Goal: Task Accomplishment & Management: Manage account settings

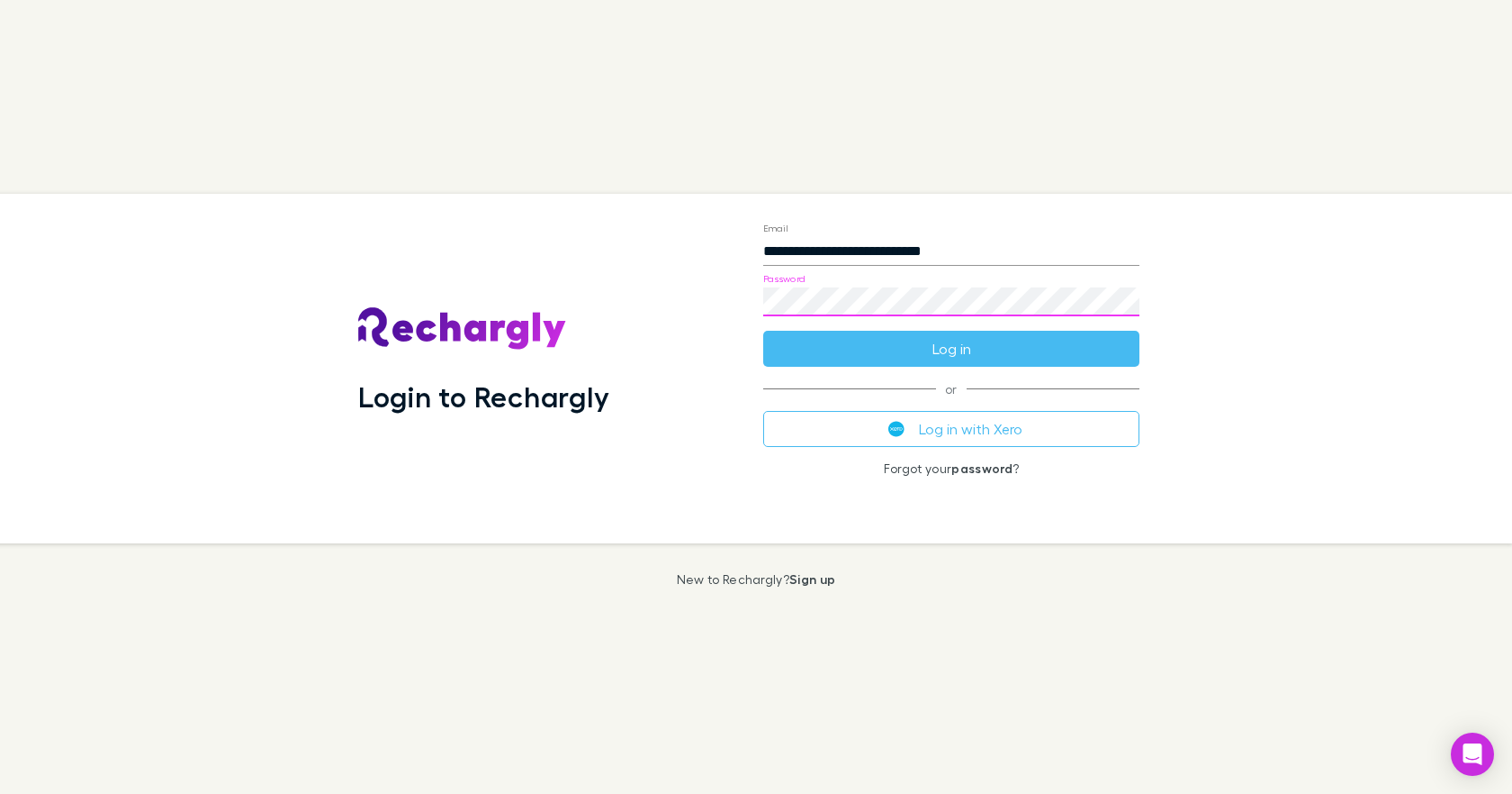
click at [764, 331] on button "Log in" at bounding box center [951, 348] width 376 height 36
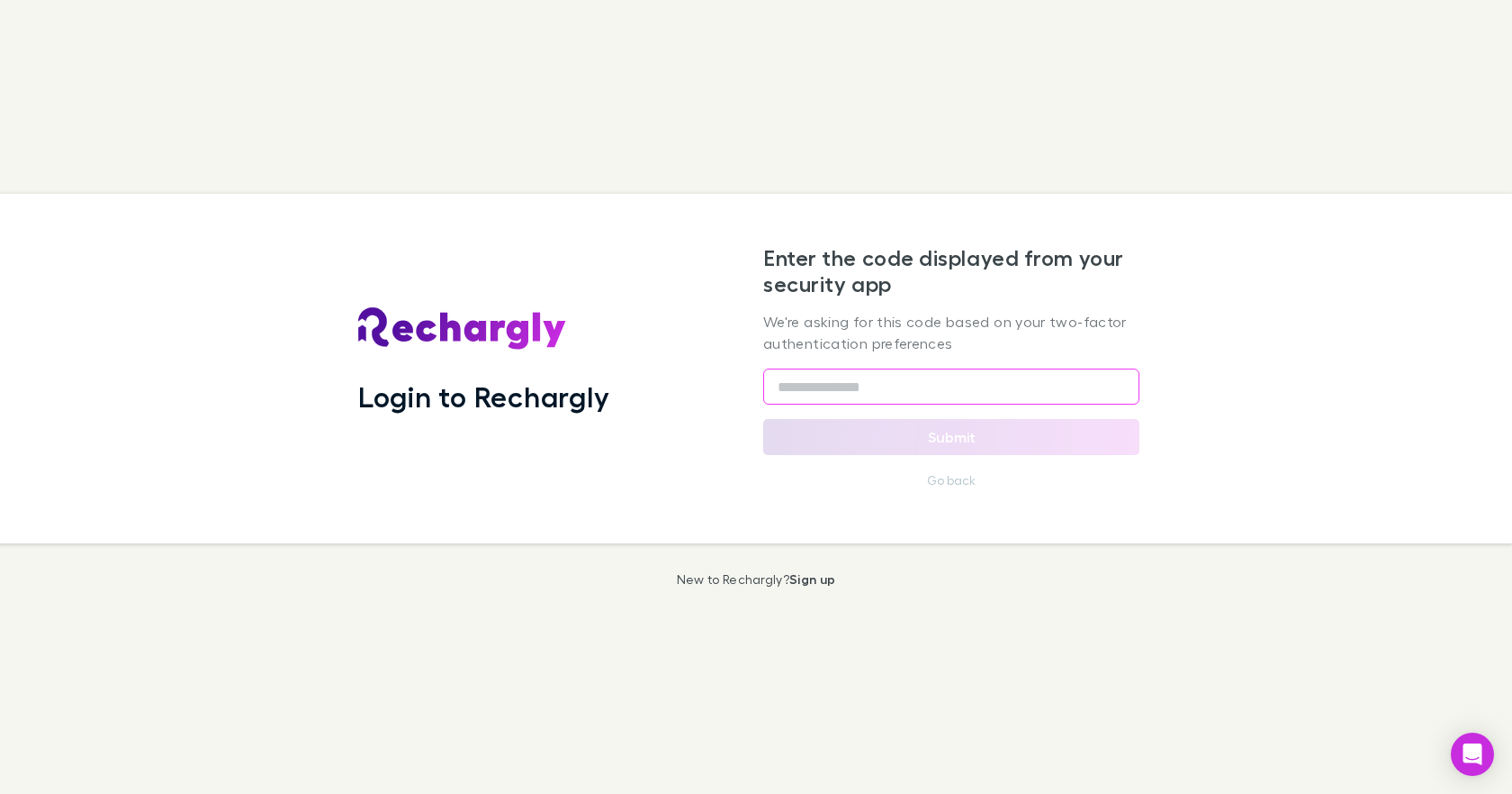
click at [778, 383] on input "text" at bounding box center [951, 386] width 376 height 36
type input "******"
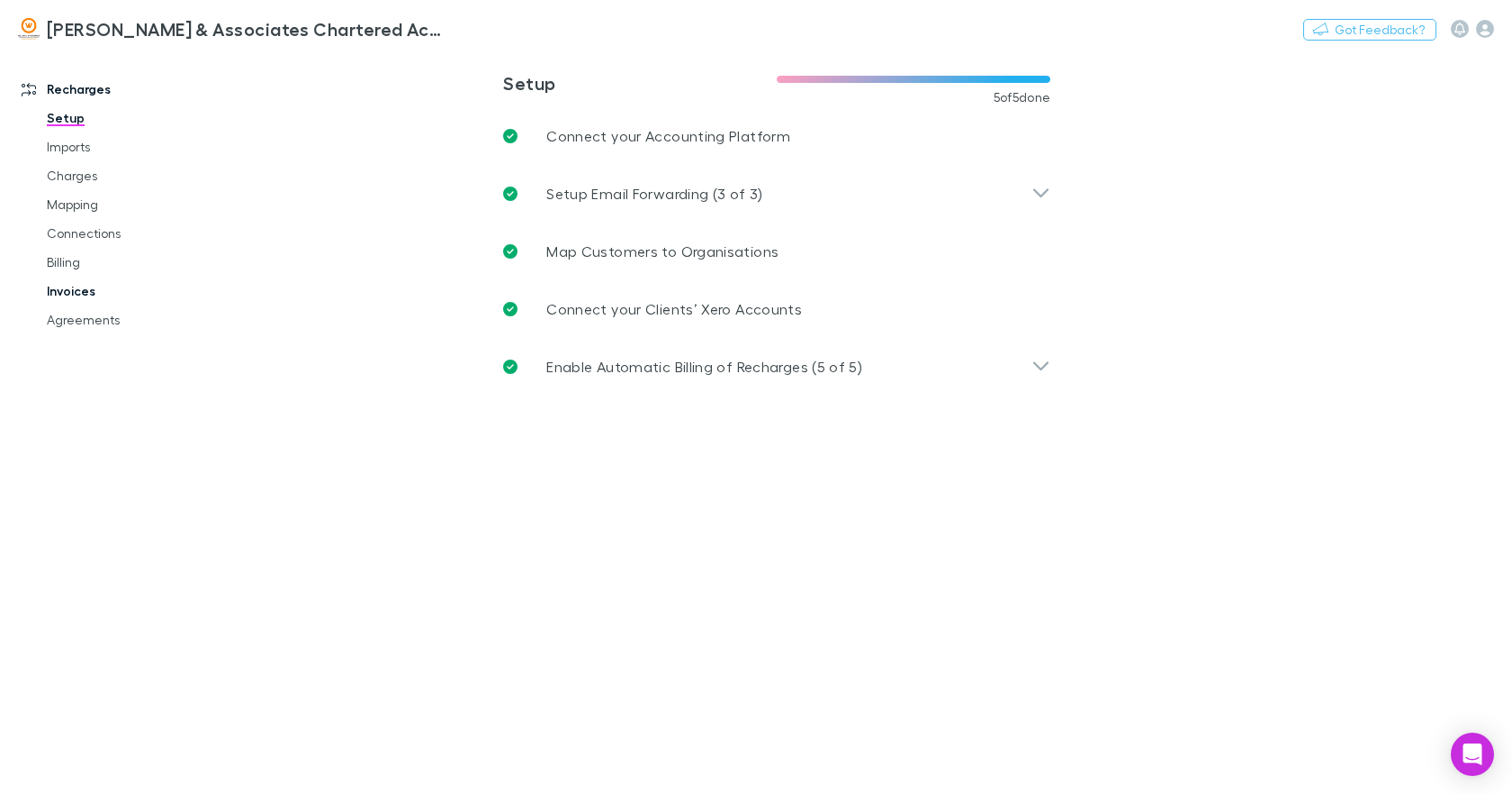
click at [88, 293] on link "Invoices" at bounding box center [134, 291] width 211 height 29
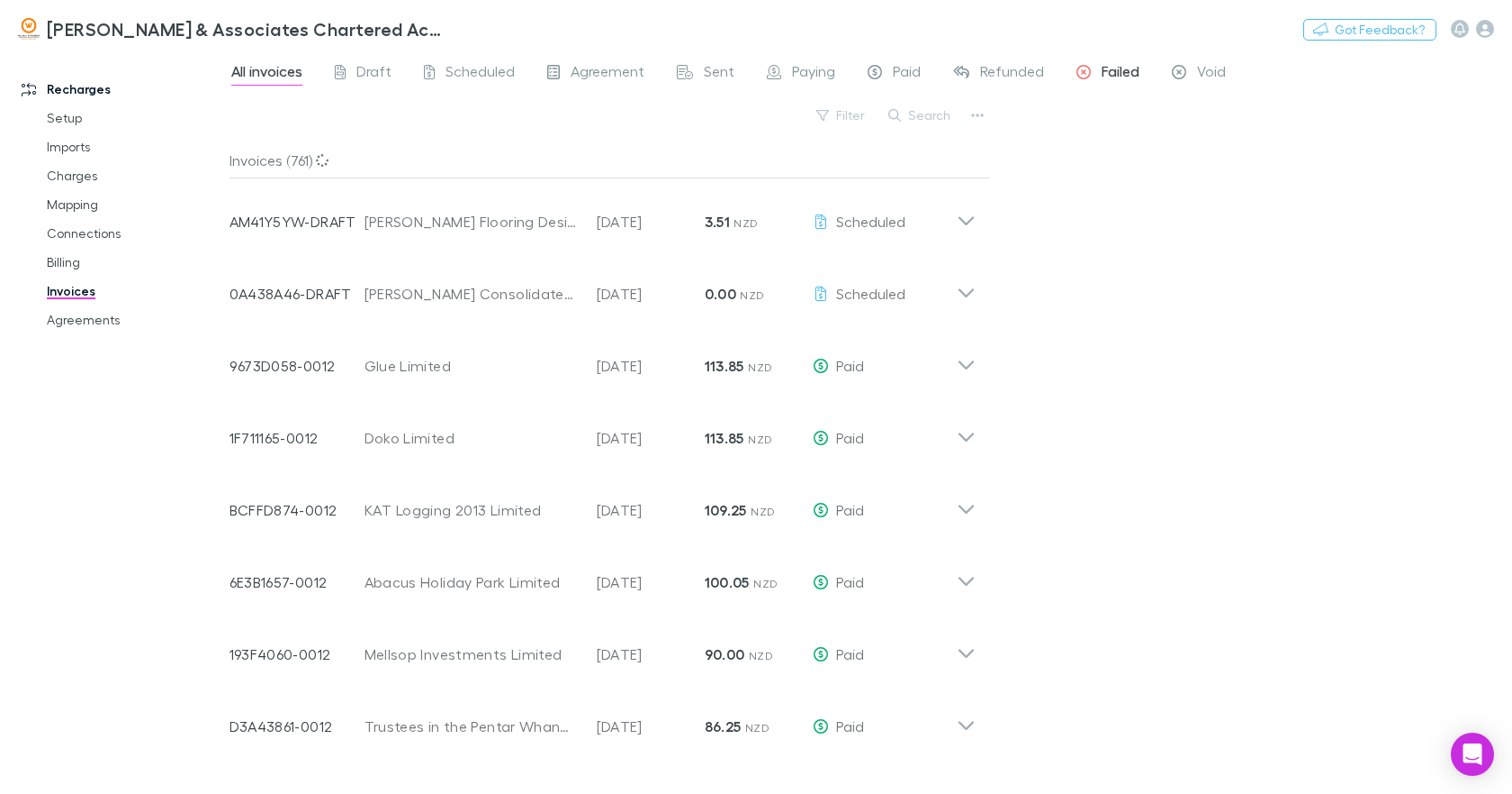
click at [1121, 66] on span "Failed" at bounding box center [1121, 74] width 38 height 23
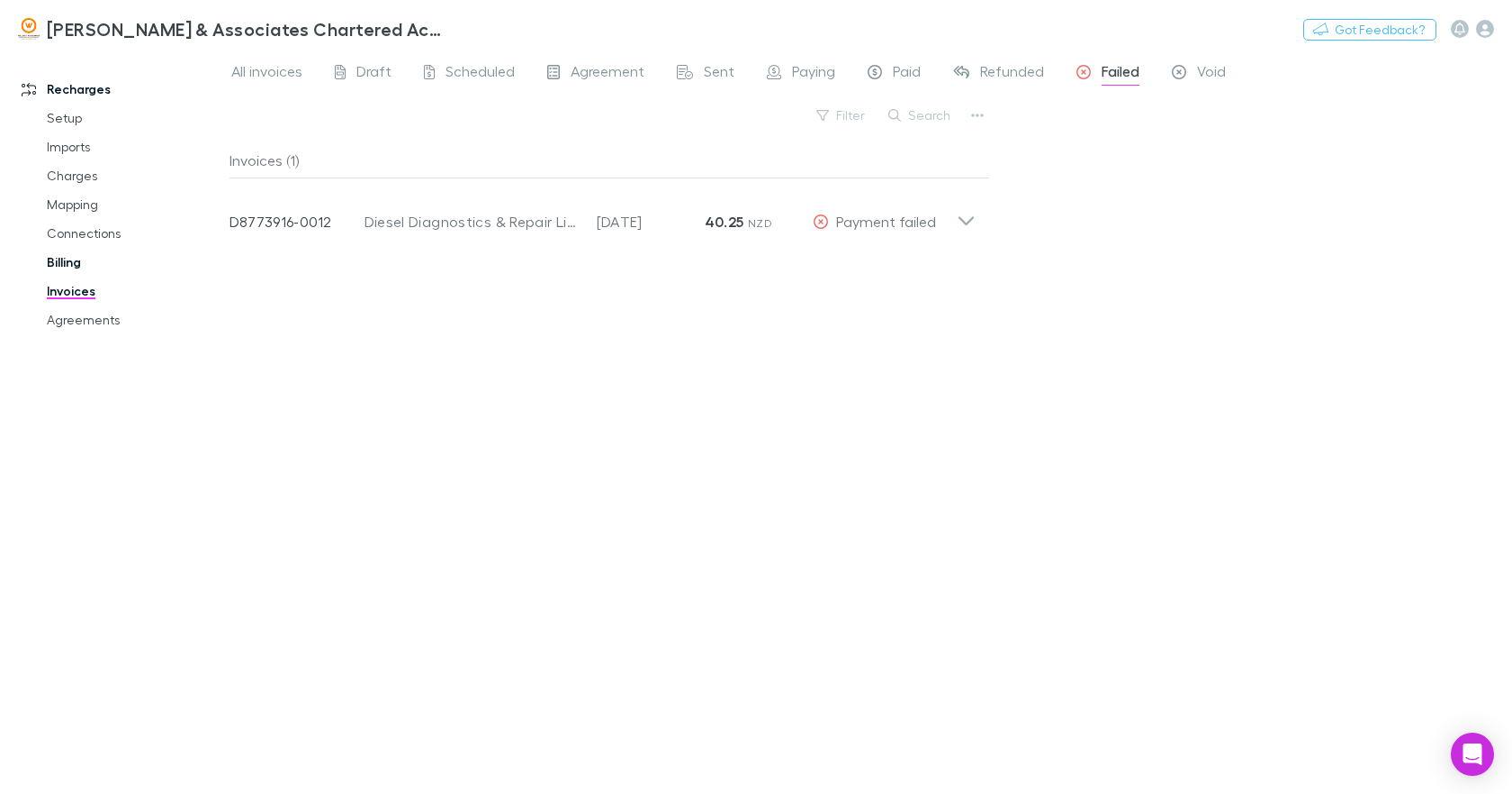
click at [76, 262] on link "Billing" at bounding box center [134, 262] width 211 height 29
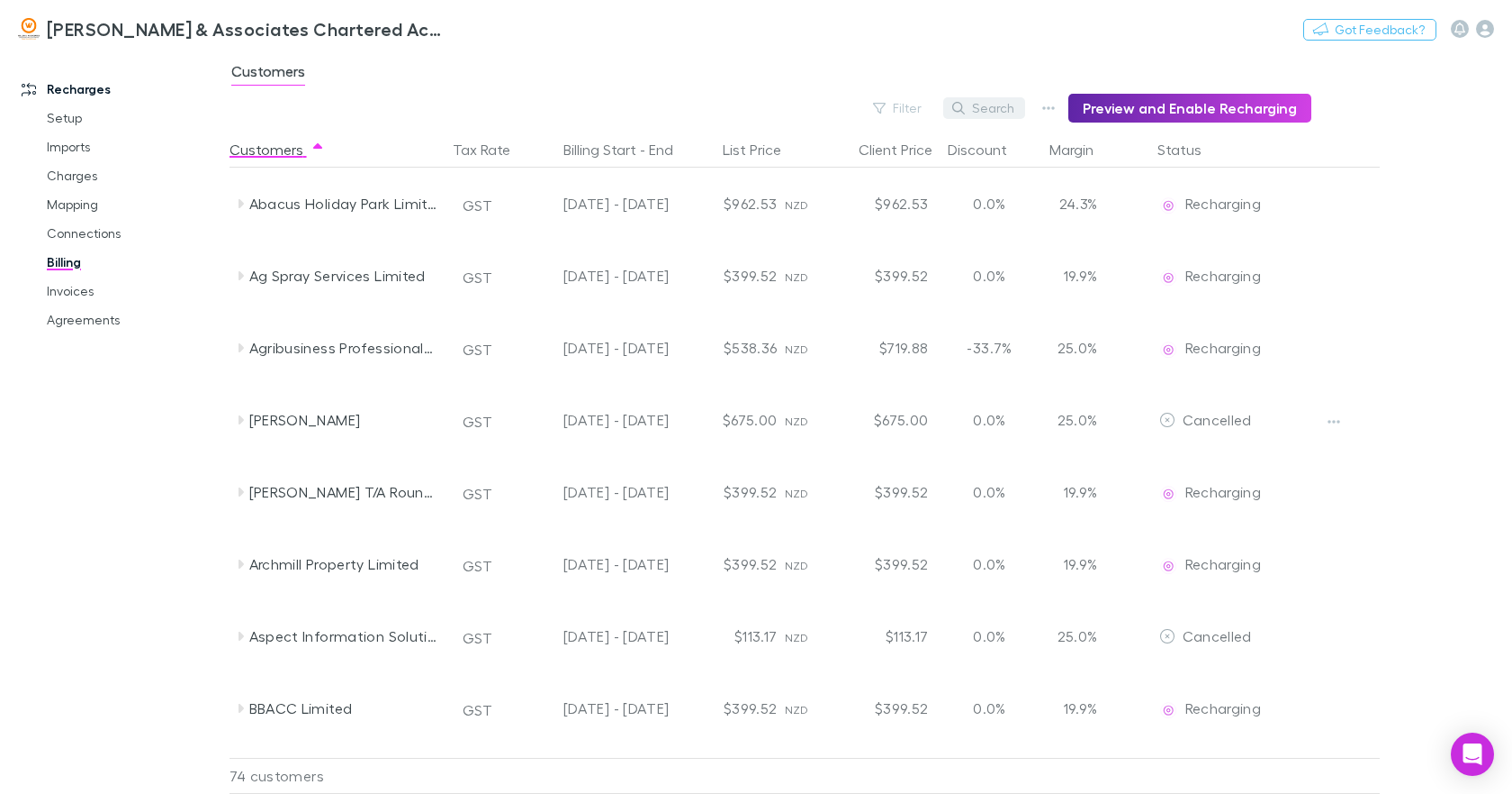
click at [990, 112] on button "Search" at bounding box center [984, 108] width 82 height 21
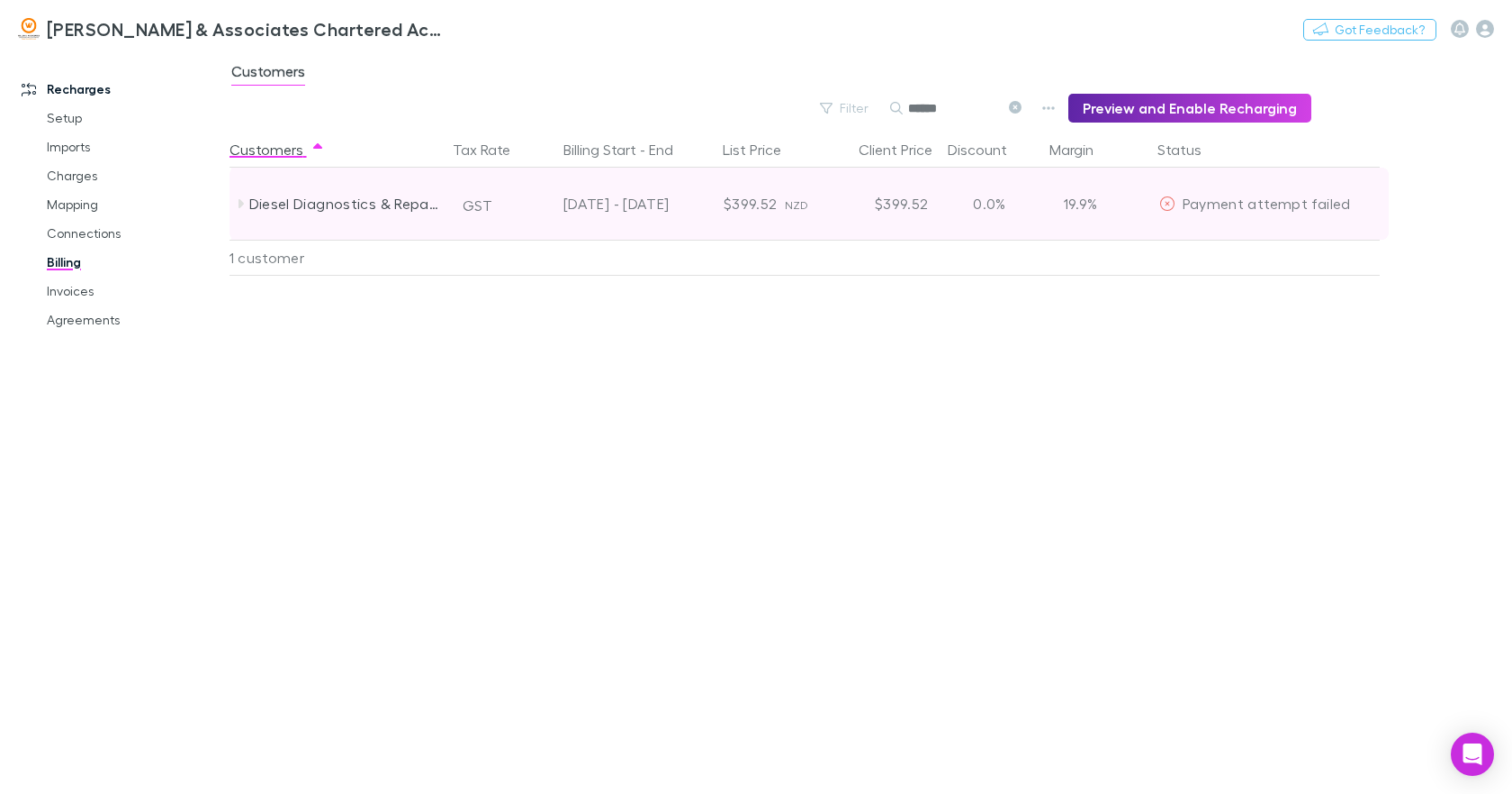
type input "******"
click at [240, 200] on icon at bounding box center [239, 203] width 14 height 14
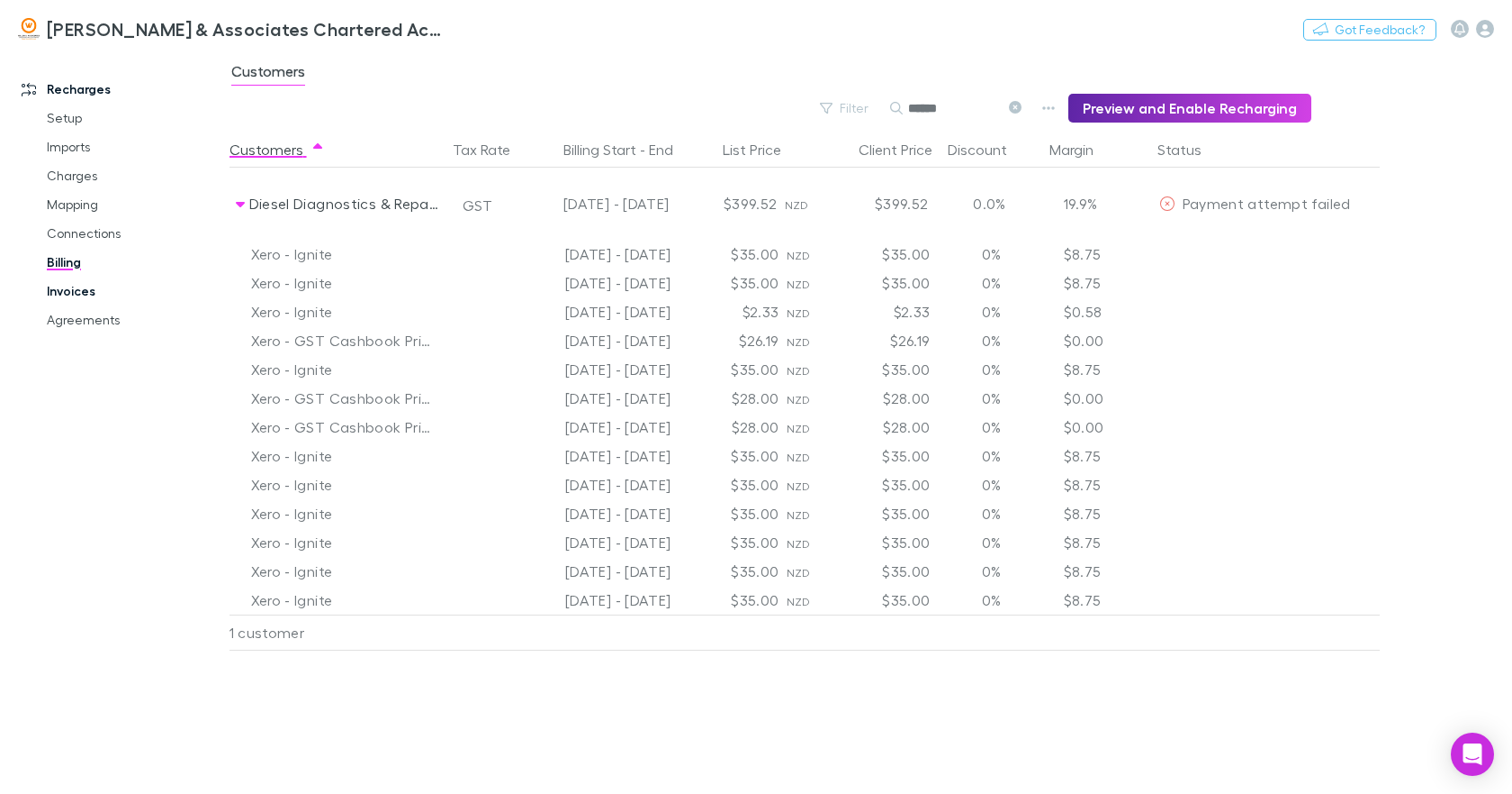
click at [95, 291] on link "Invoices" at bounding box center [134, 291] width 211 height 29
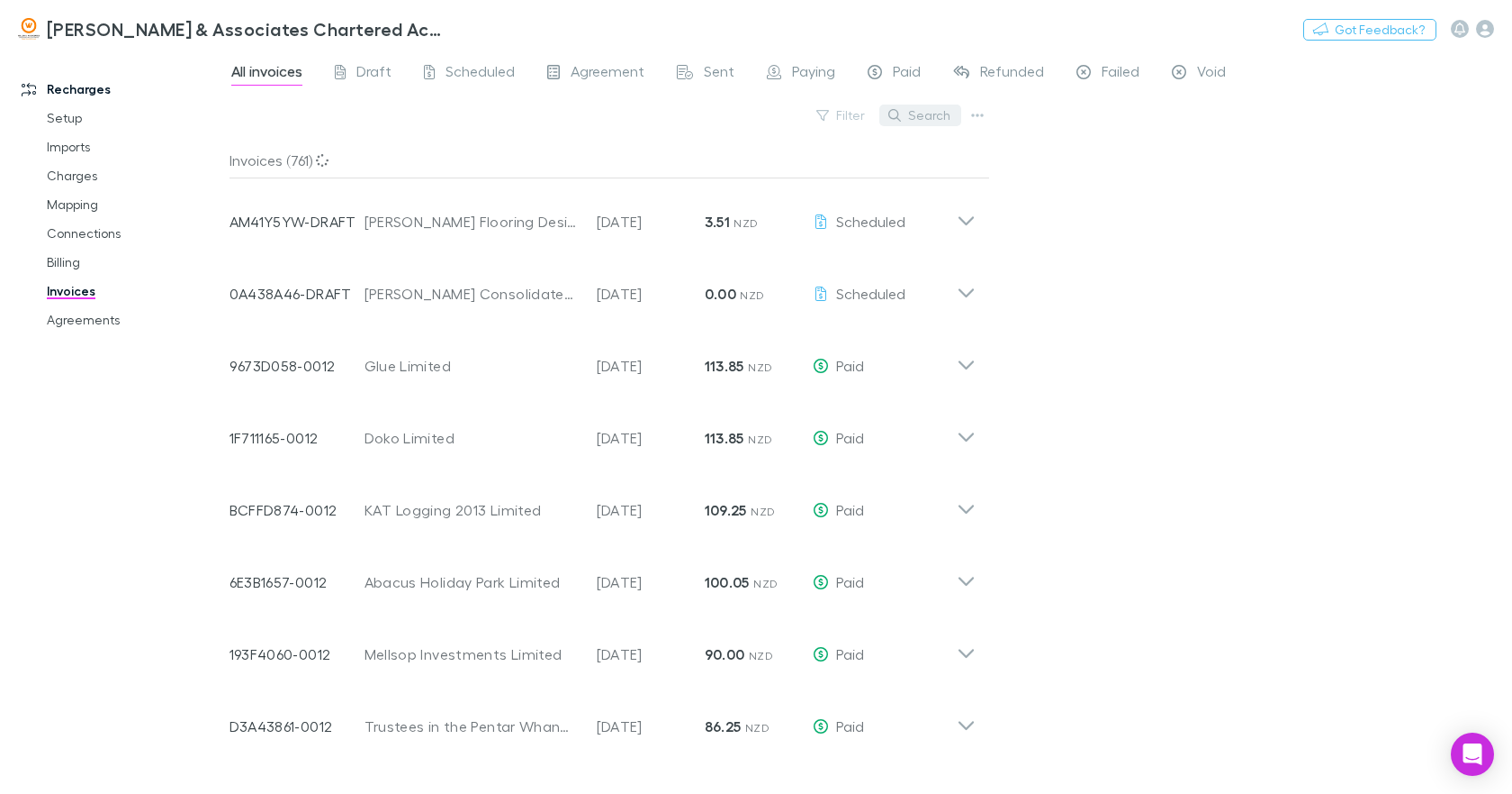
click at [918, 118] on button "Search" at bounding box center [920, 115] width 82 height 21
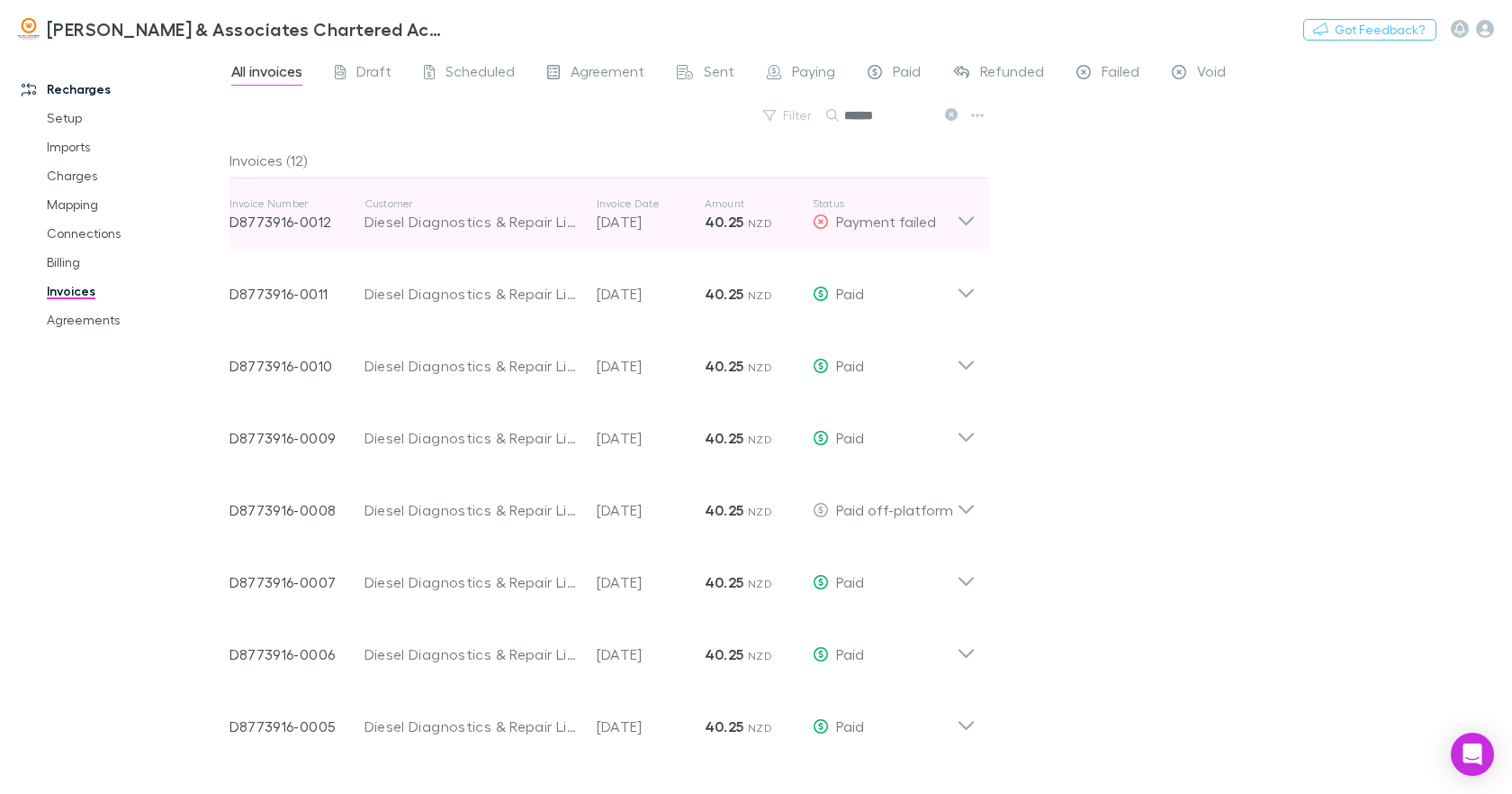
type input "******"
click at [966, 219] on icon at bounding box center [967, 214] width 19 height 36
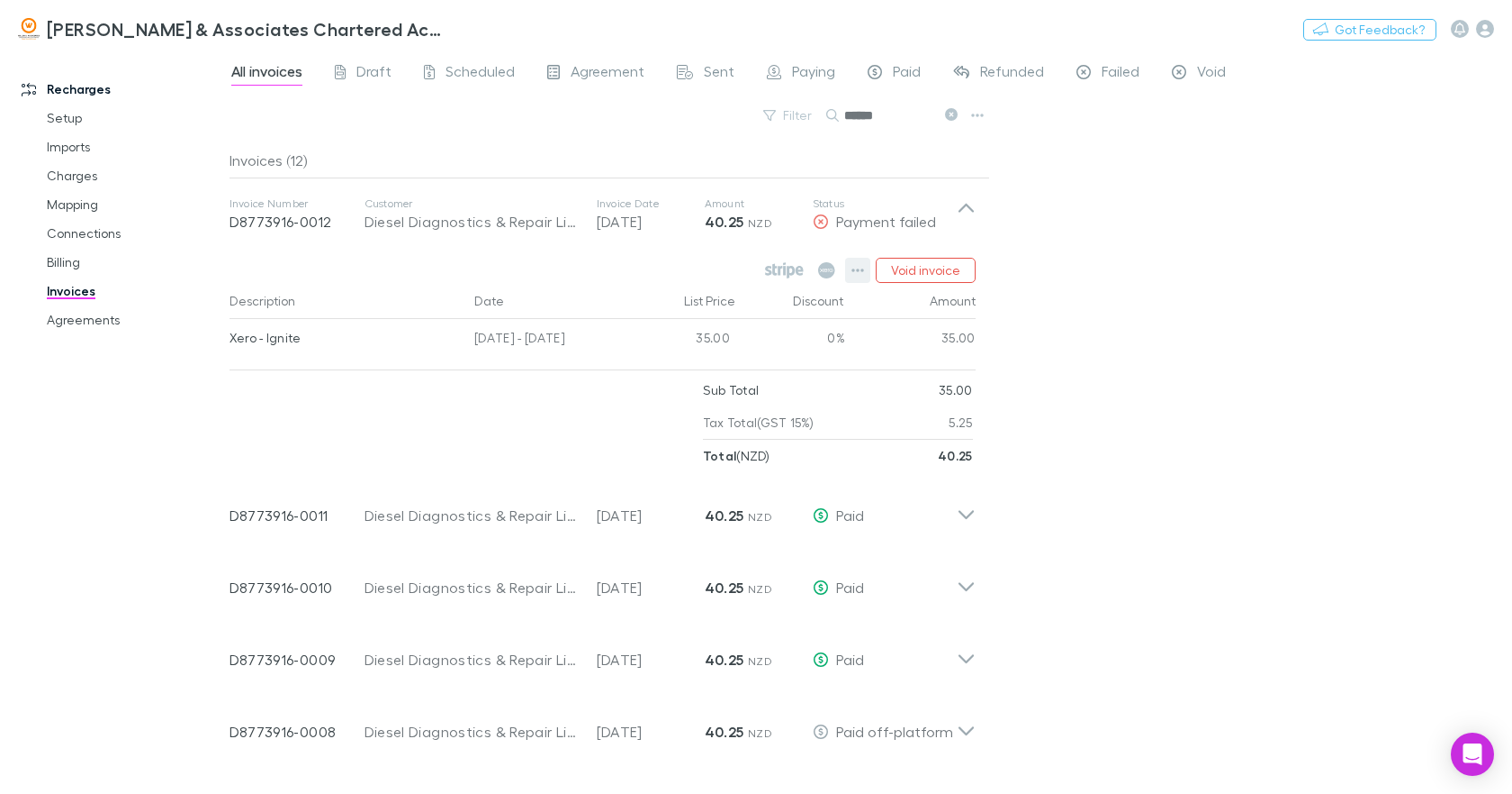
click at [859, 268] on icon "button" at bounding box center [857, 269] width 13 height 14
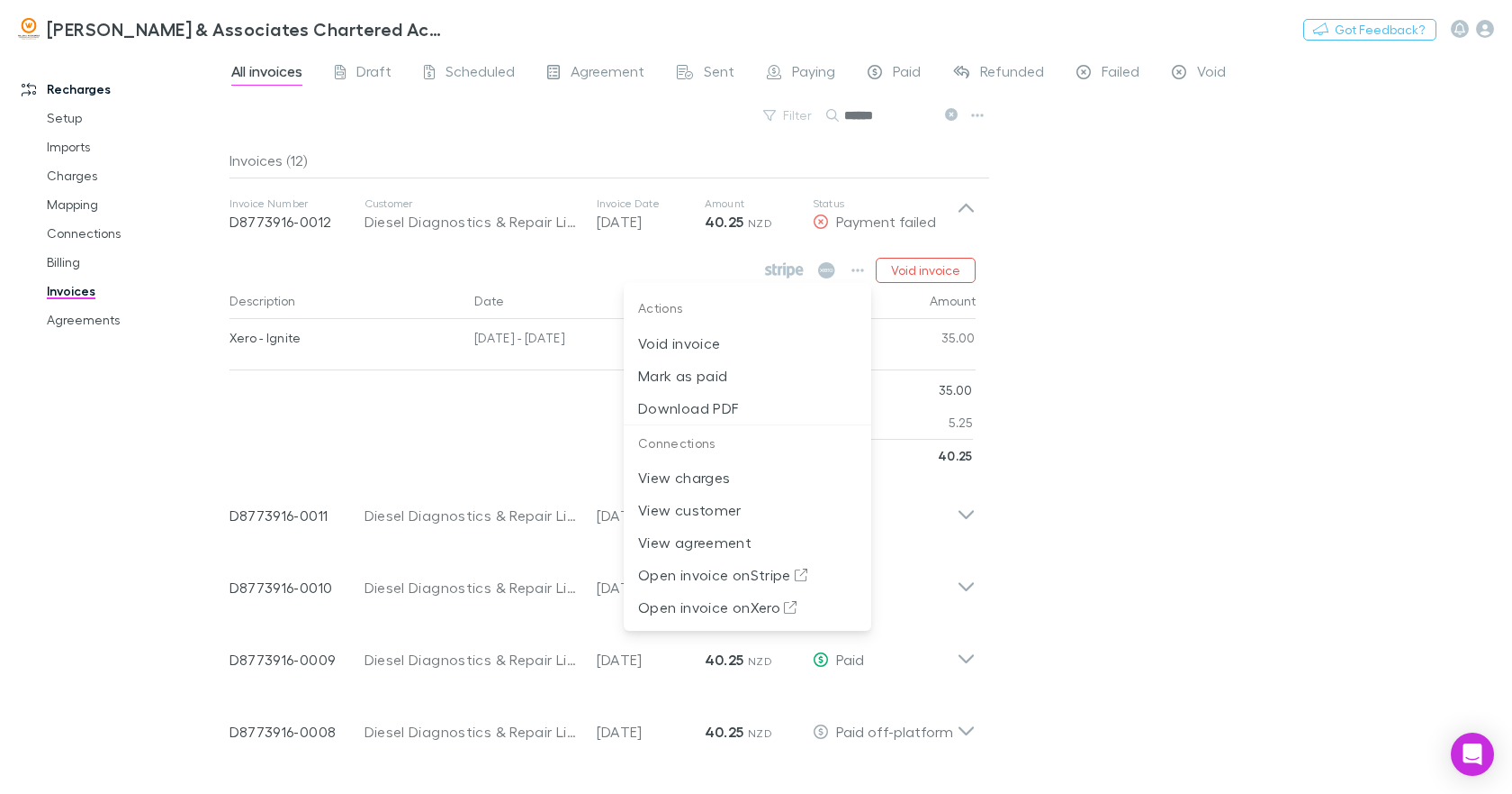
click at [1081, 346] on div at bounding box center [756, 397] width 1512 height 794
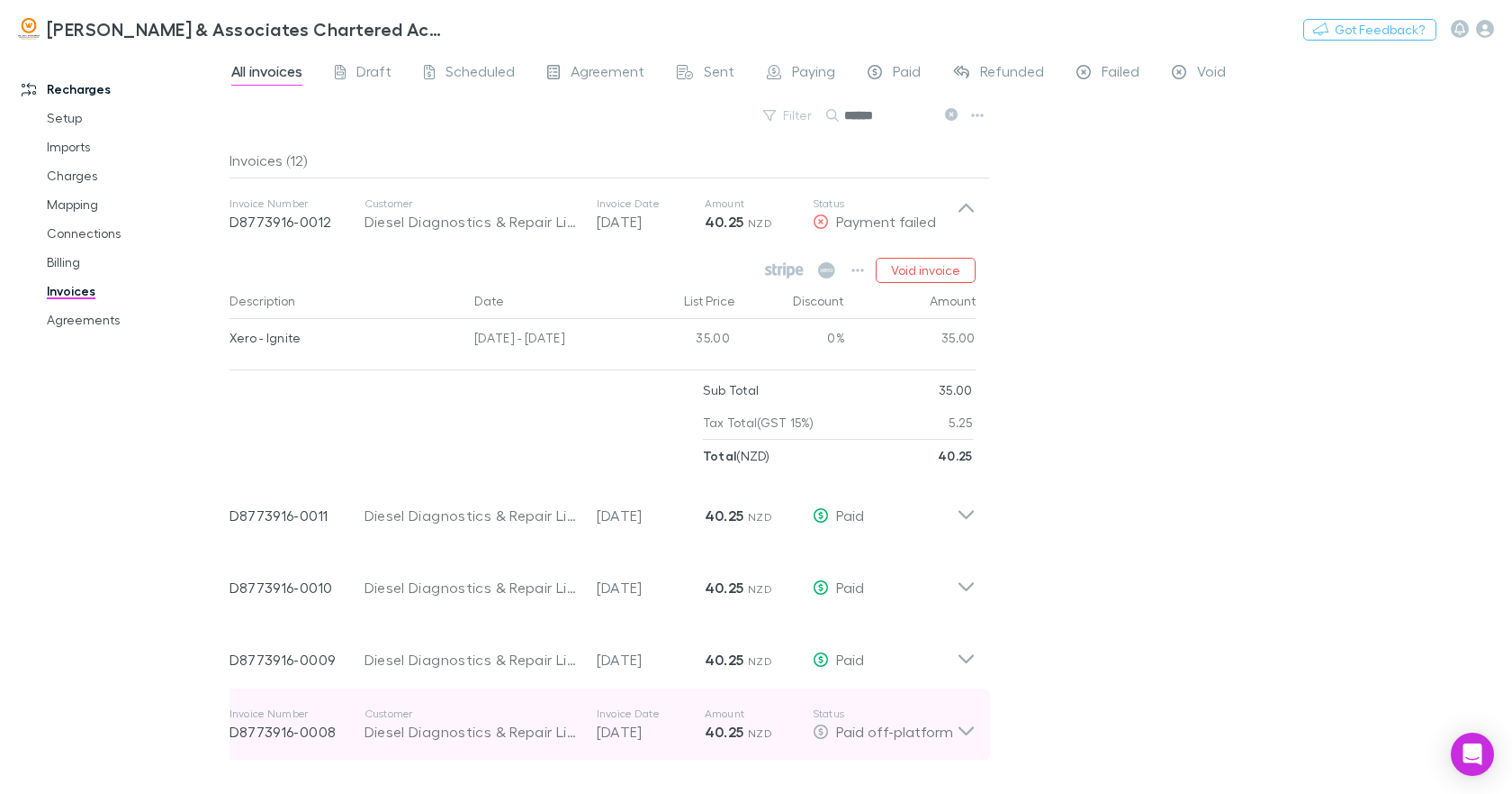
click at [963, 727] on icon at bounding box center [967, 724] width 19 height 36
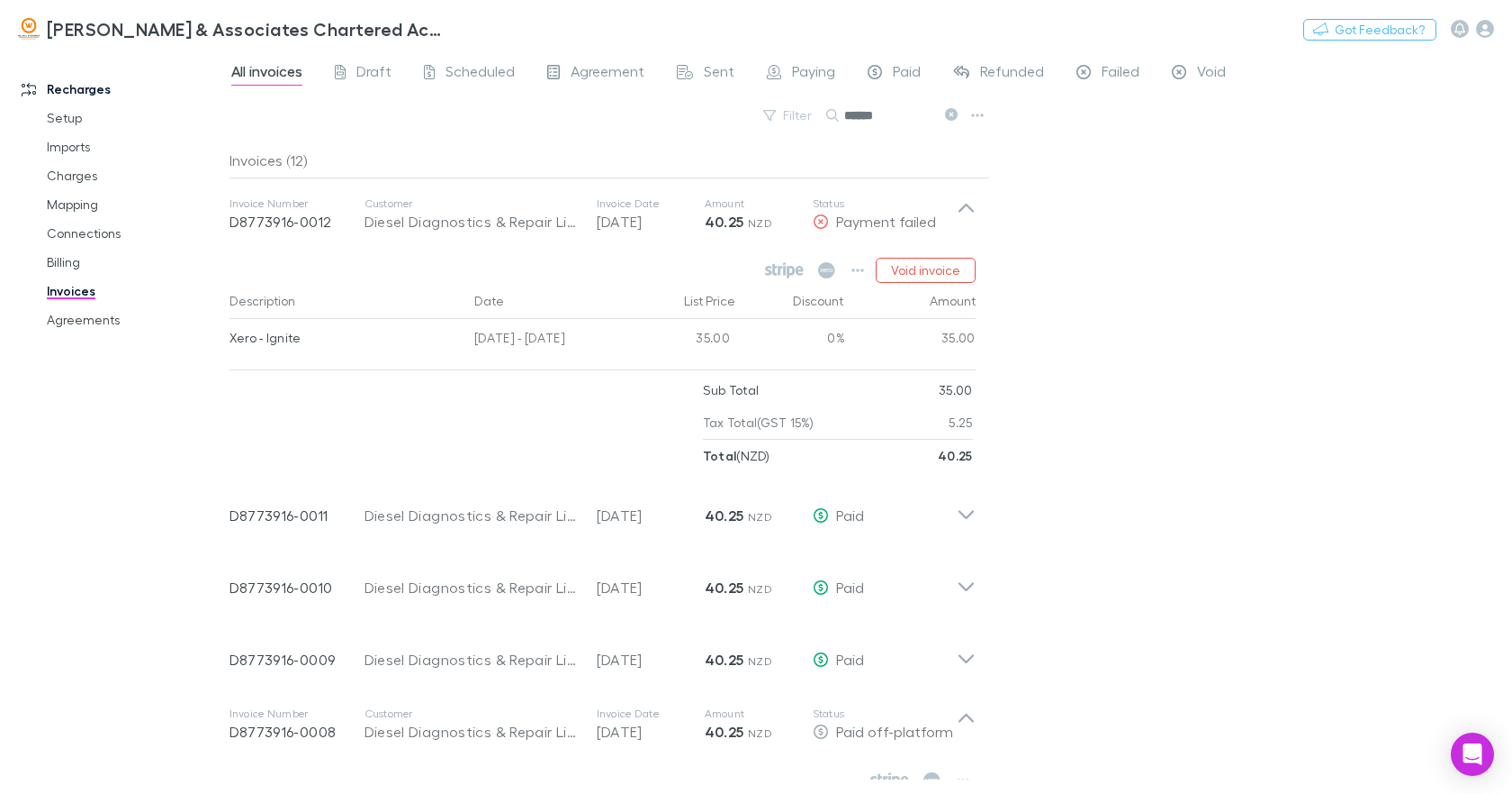
click at [1244, 542] on div "All invoices Draft Scheduled Agreement Sent Paying Paid Refunded Failed Void Fi…" at bounding box center [871, 422] width 1283 height 743
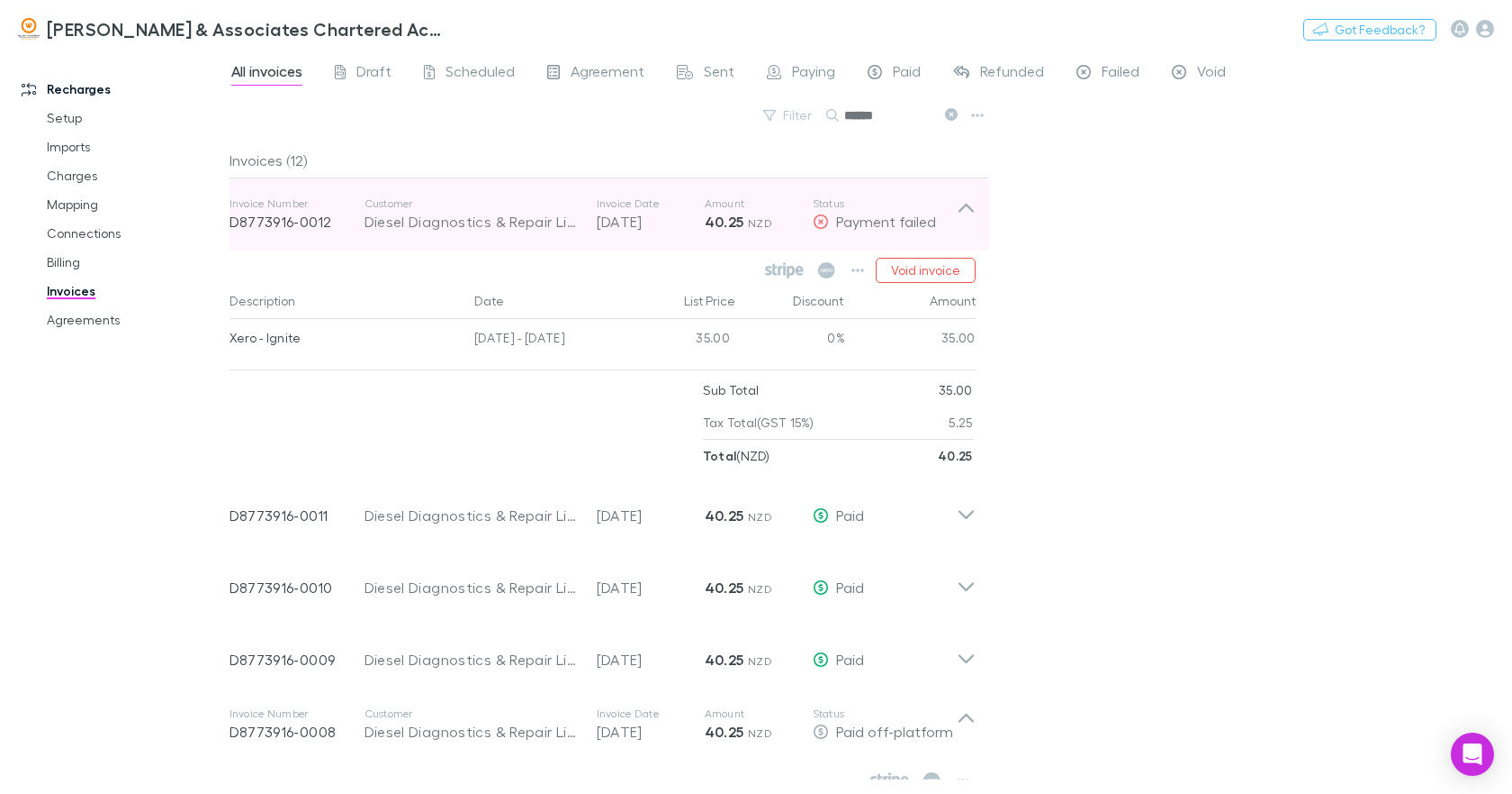
click at [966, 207] on icon at bounding box center [967, 214] width 19 height 36
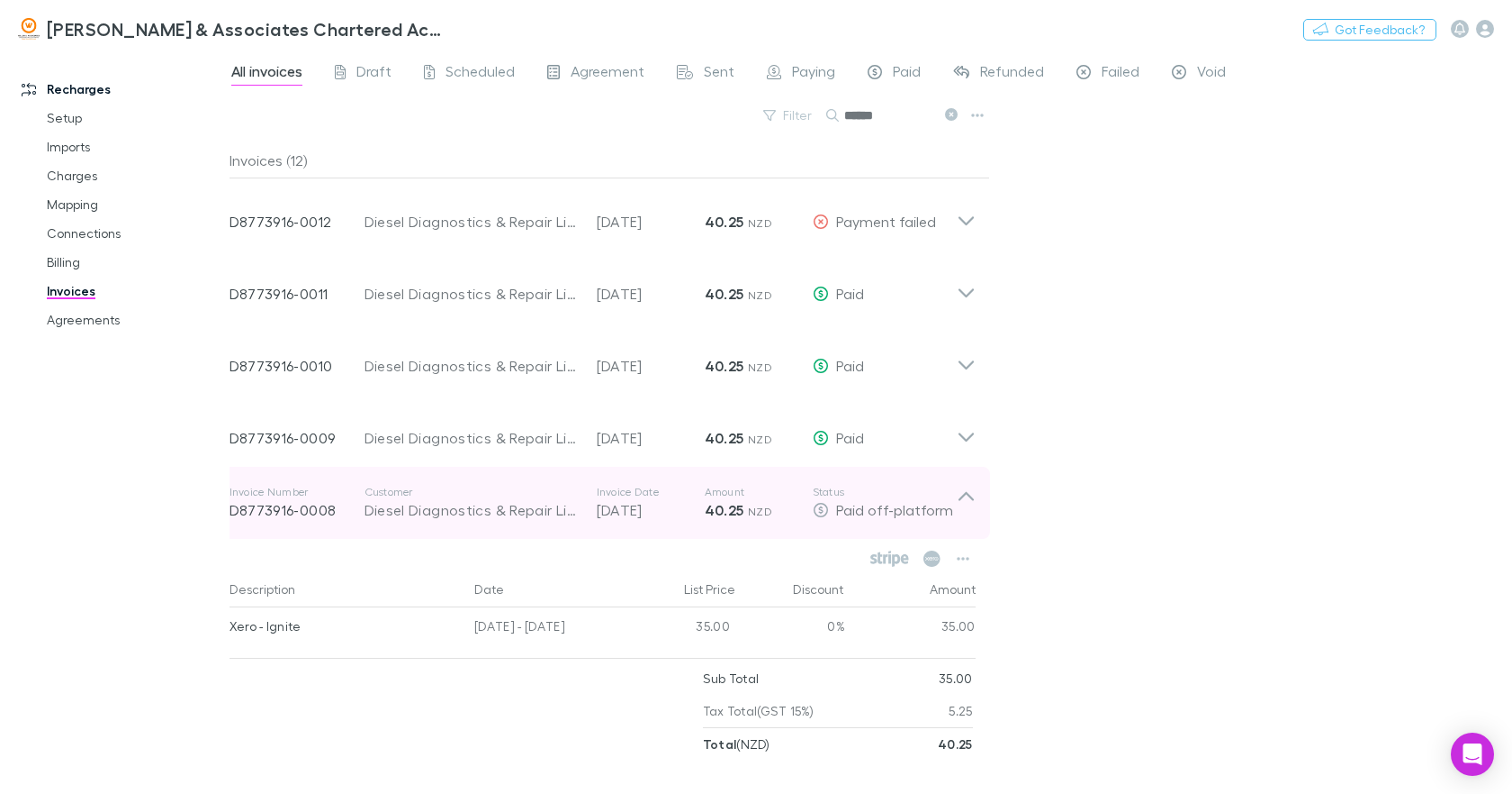
click at [965, 498] on icon at bounding box center [967, 502] width 19 height 36
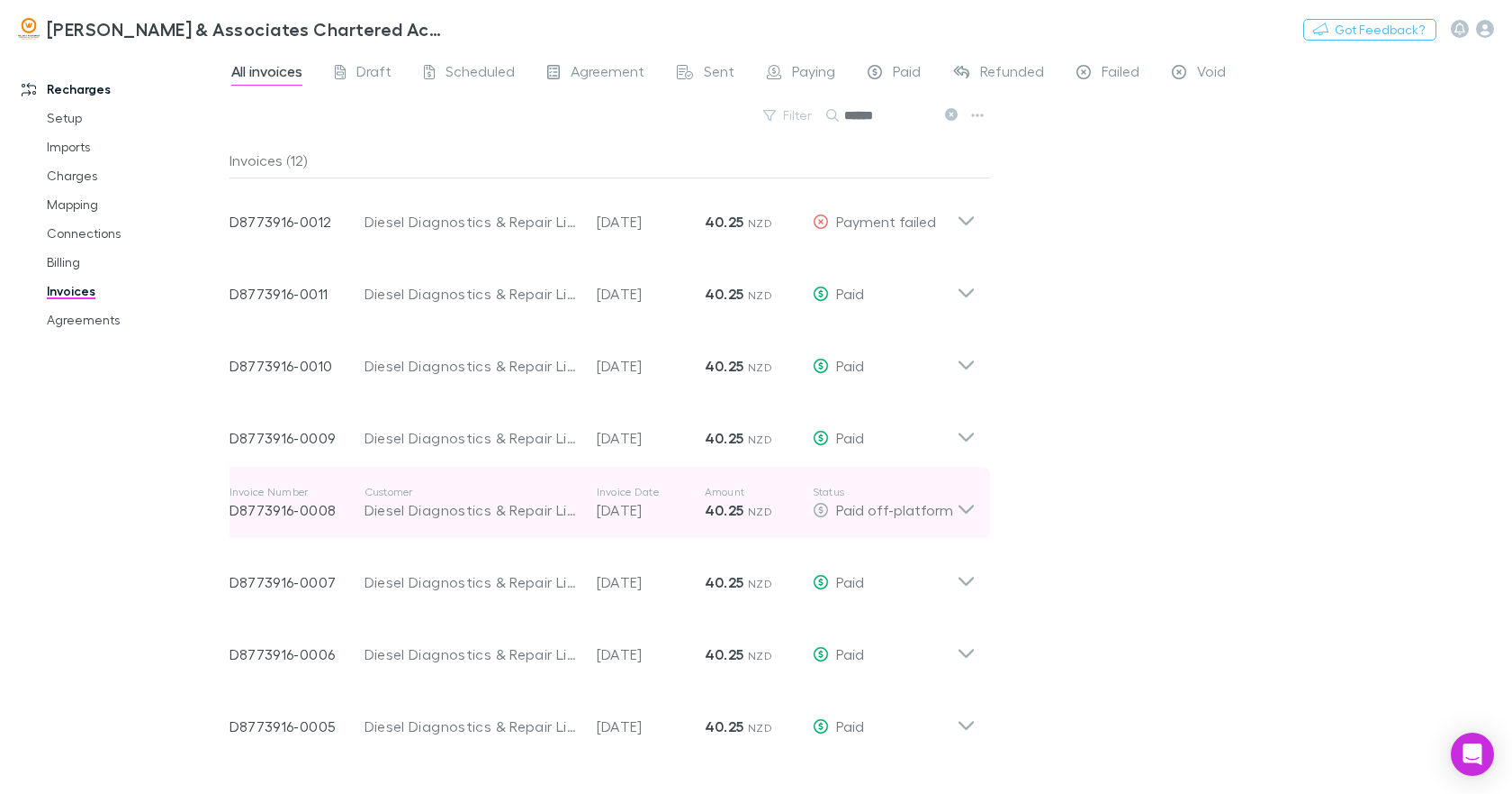
click at [965, 498] on icon at bounding box center [967, 502] width 19 height 36
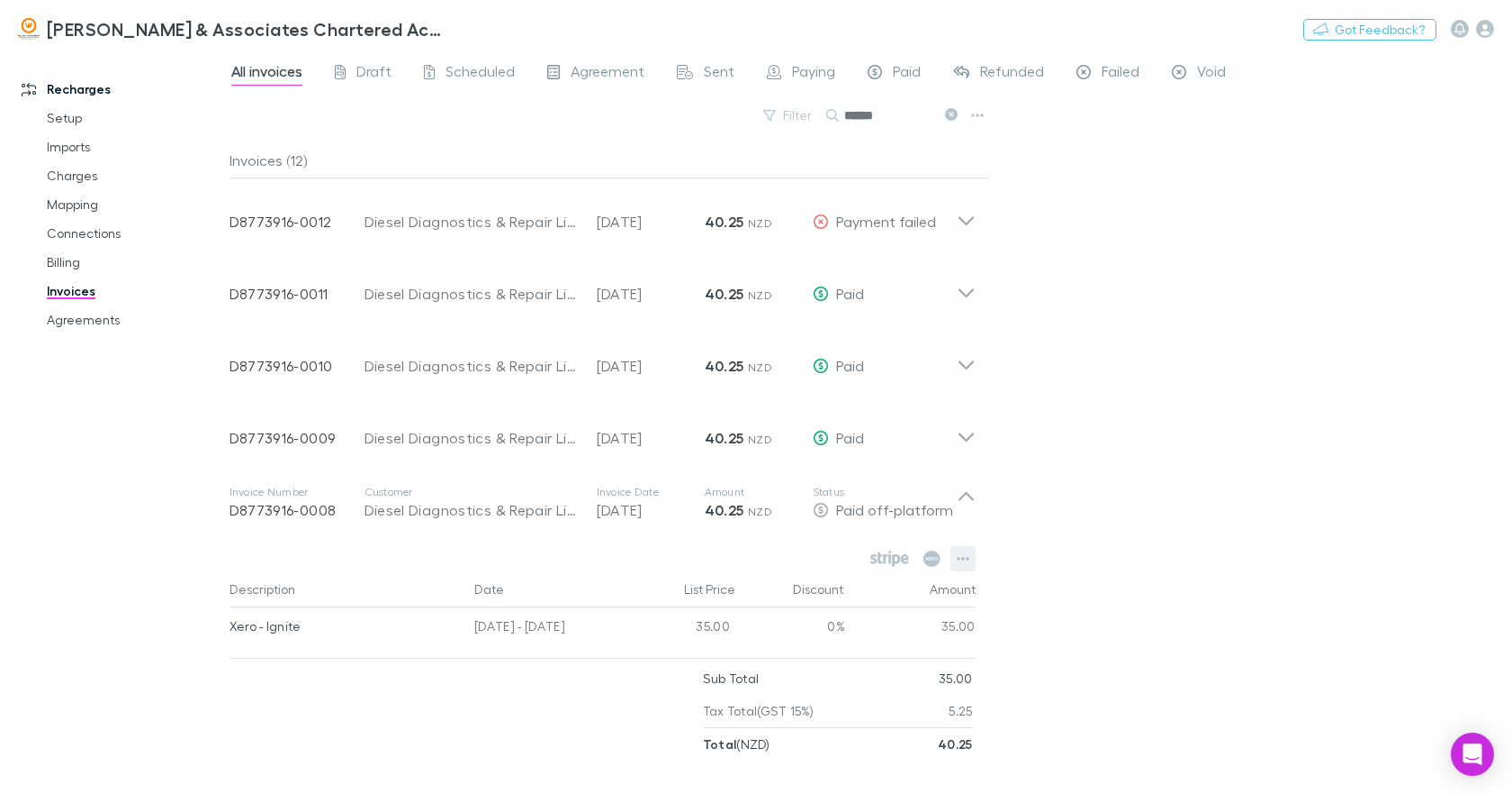
click at [964, 556] on icon "button" at bounding box center [963, 558] width 13 height 14
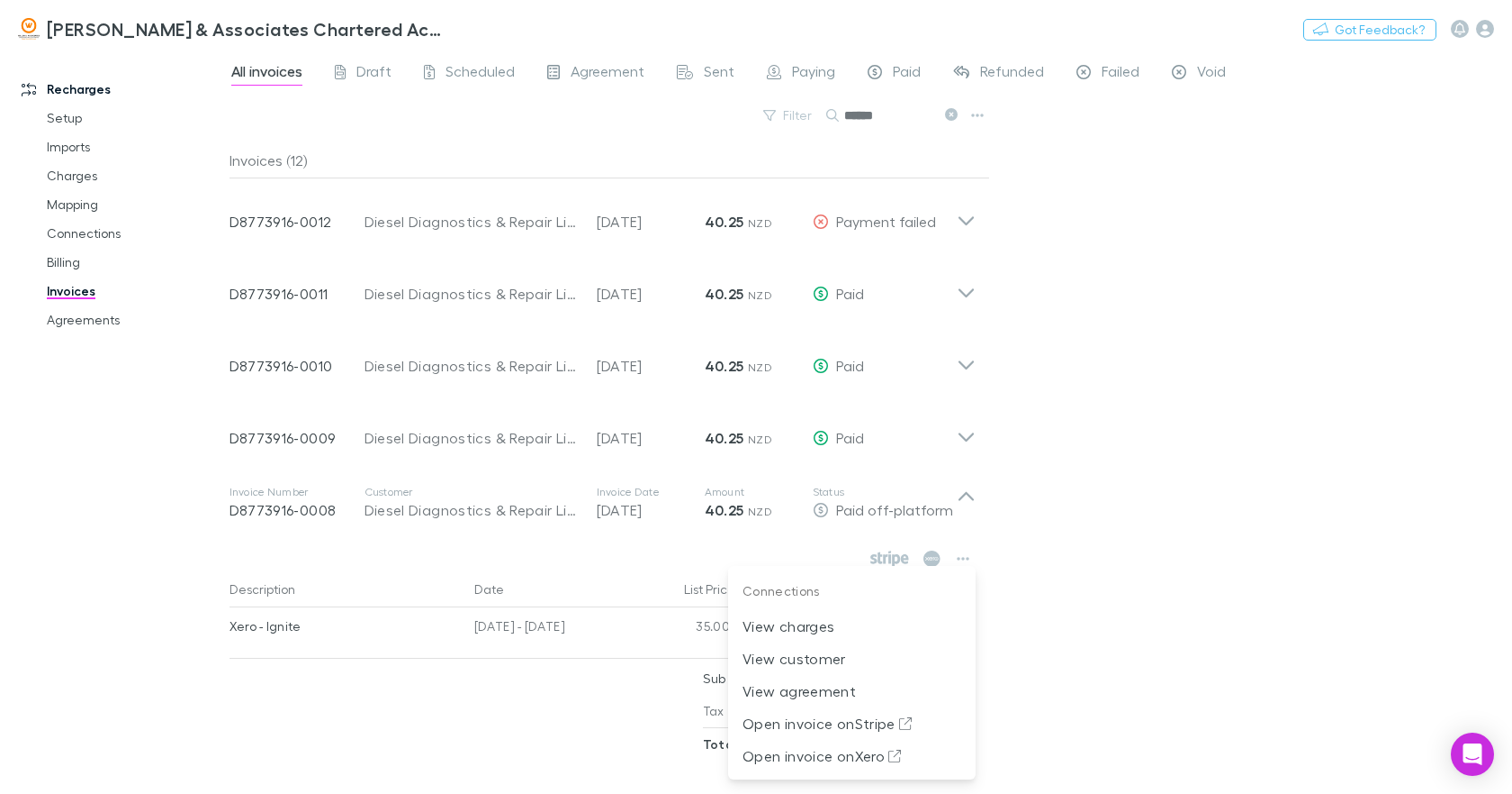
click at [968, 496] on div at bounding box center [756, 397] width 1512 height 794
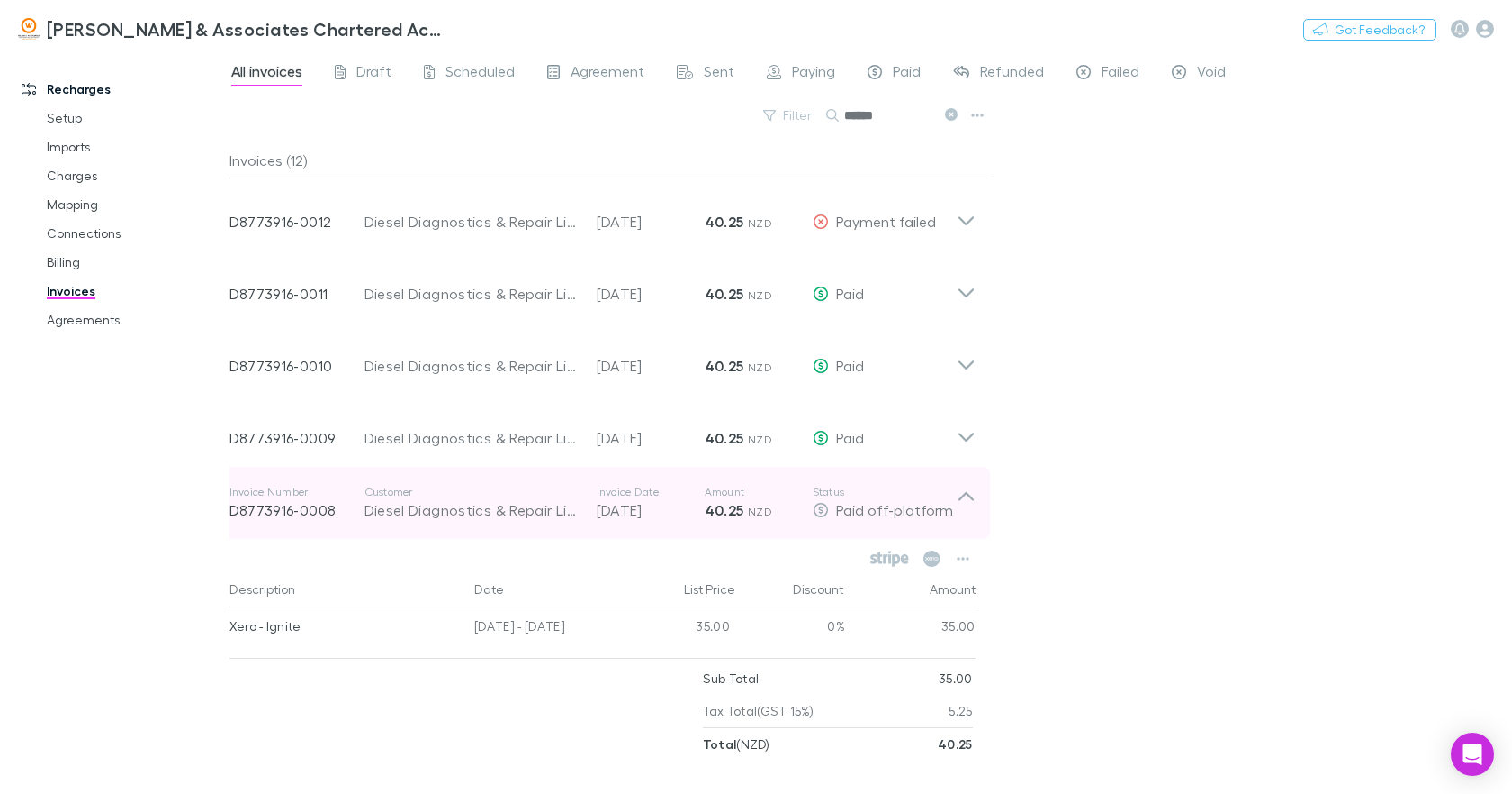
click at [970, 498] on icon at bounding box center [967, 502] width 19 height 36
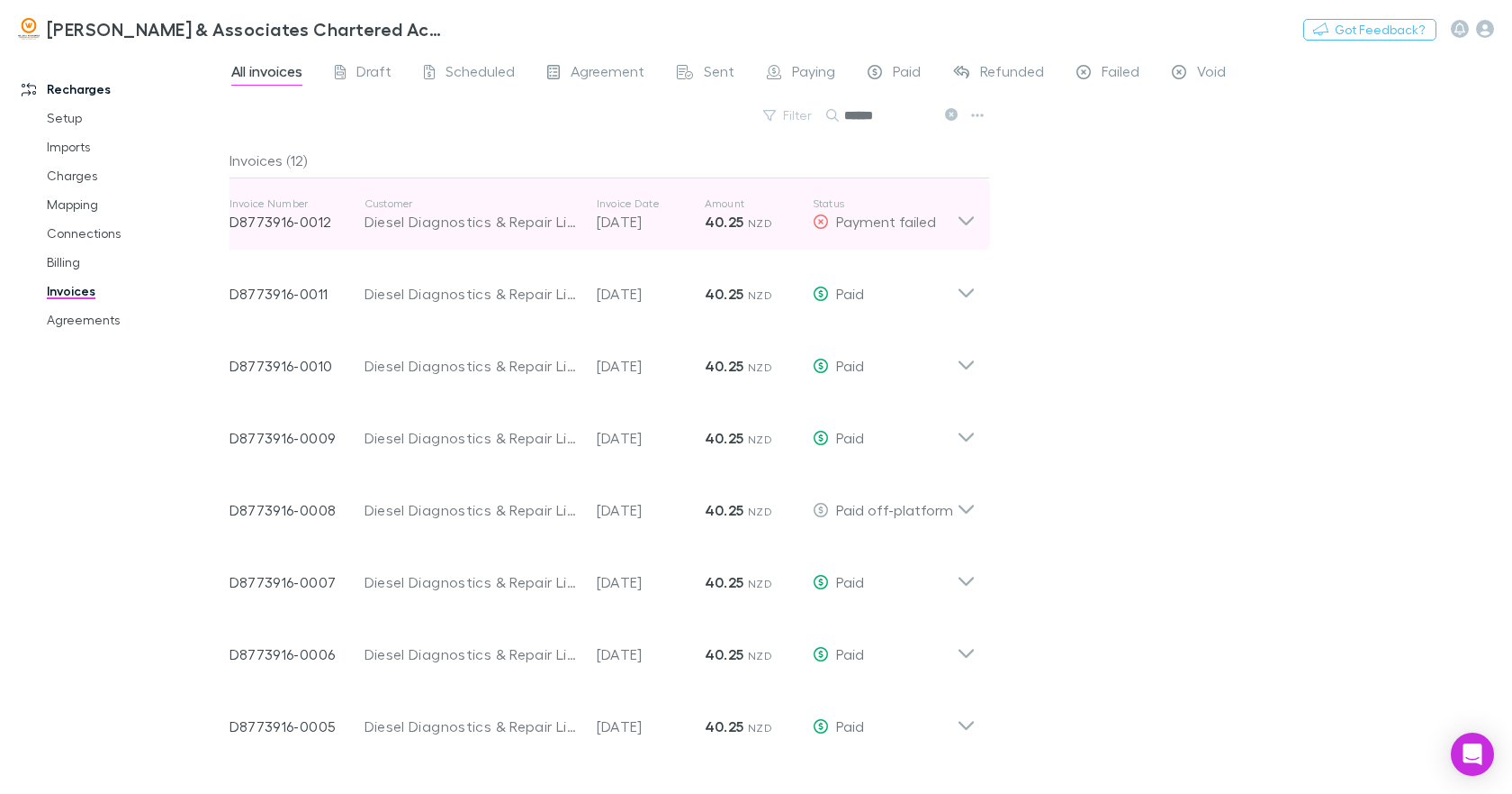
click at [966, 219] on icon at bounding box center [967, 214] width 19 height 36
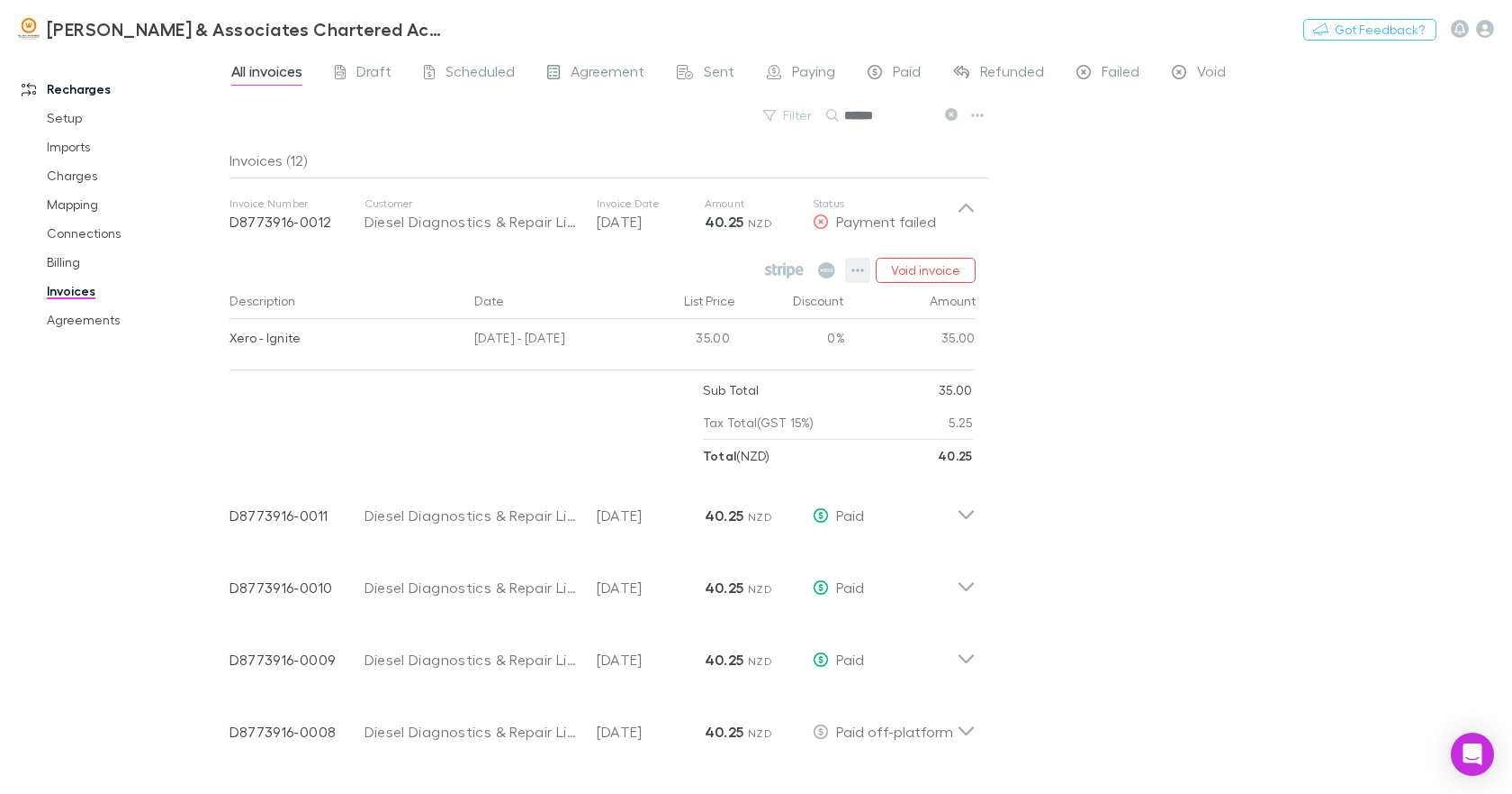
click at [861, 272] on icon "button" at bounding box center [857, 269] width 13 height 14
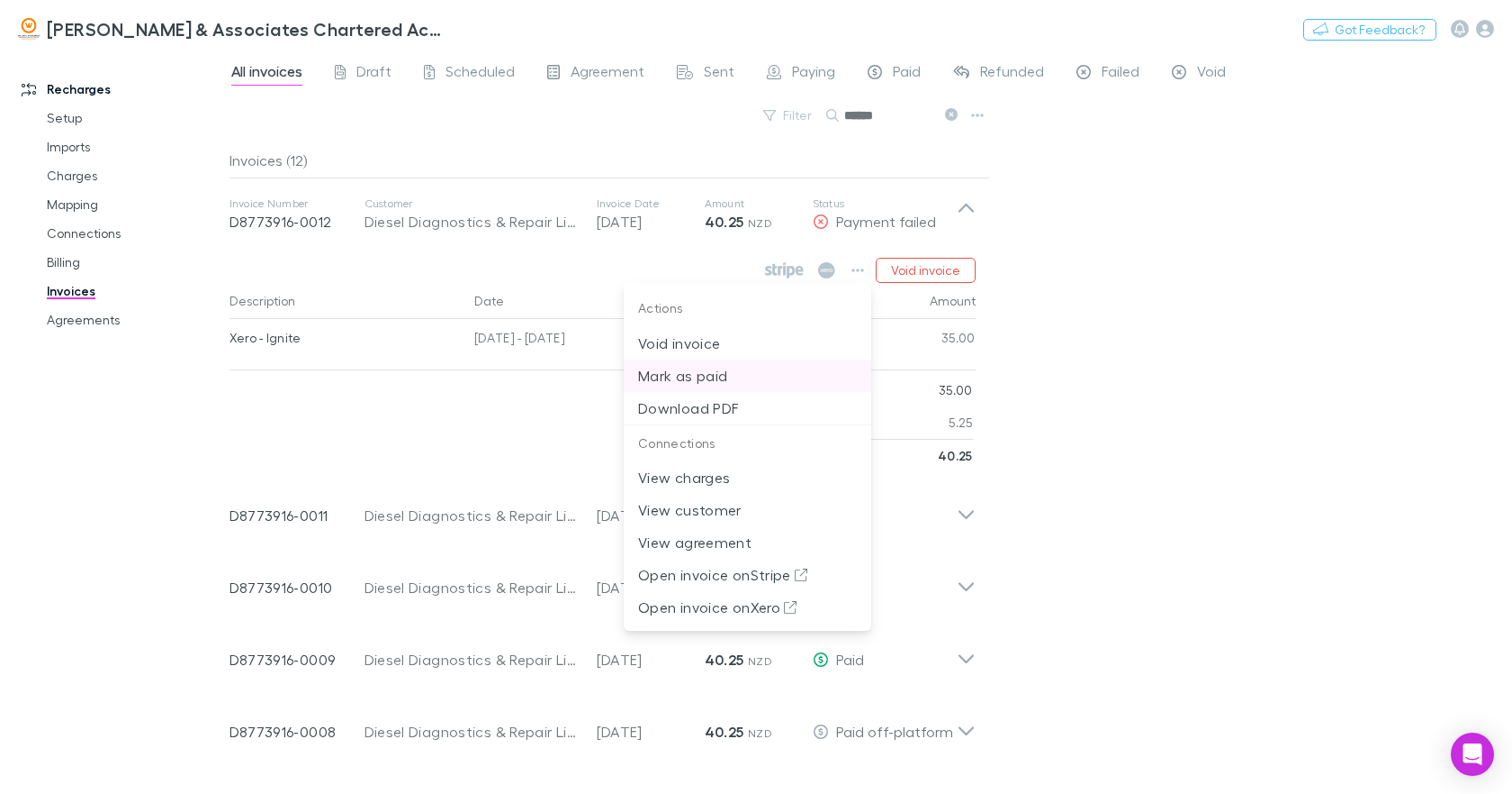
click at [697, 378] on p "Mark as paid" at bounding box center [747, 375] width 218 height 21
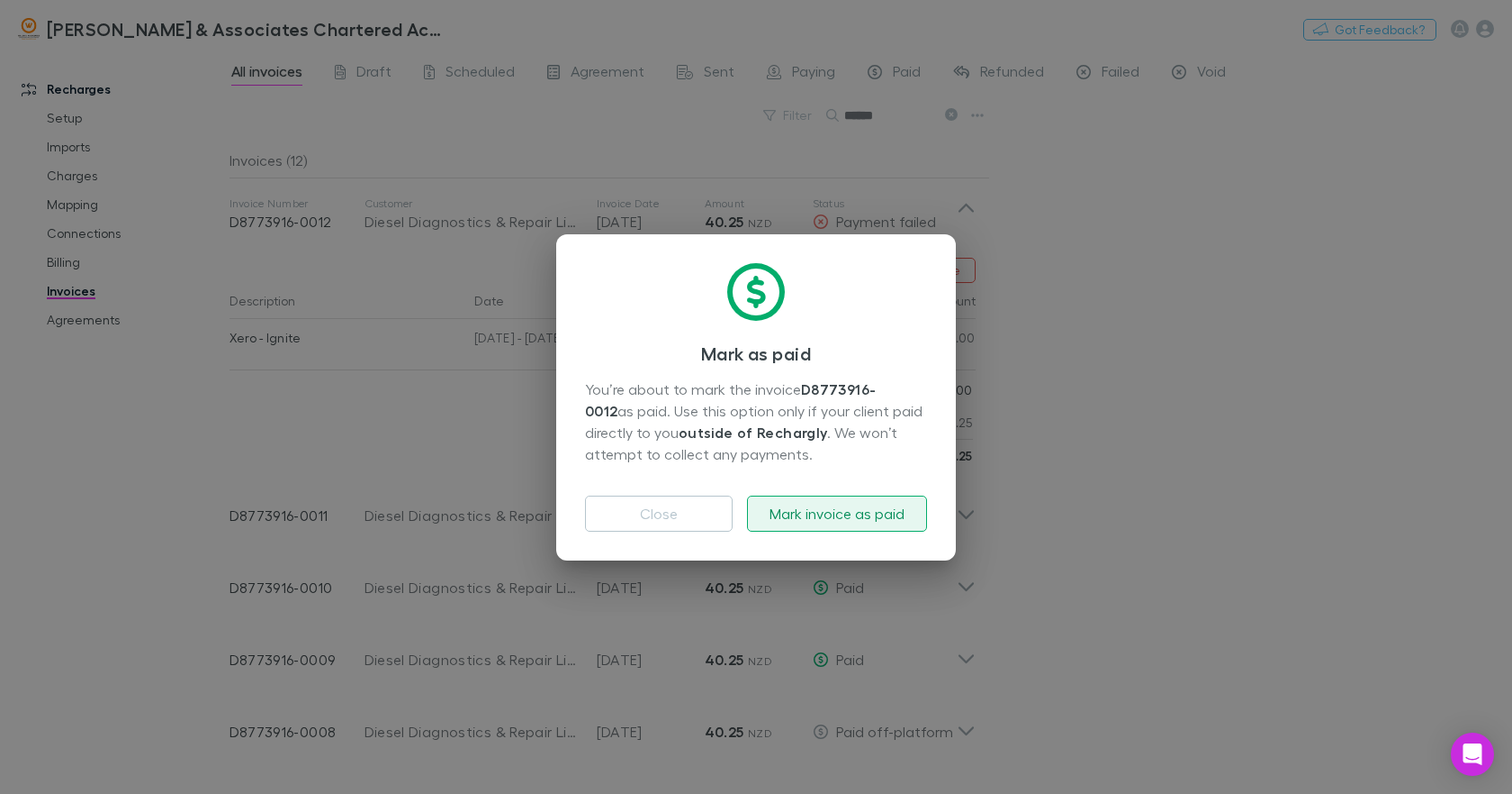
click at [844, 510] on button "Mark invoice as paid" at bounding box center [837, 513] width 180 height 36
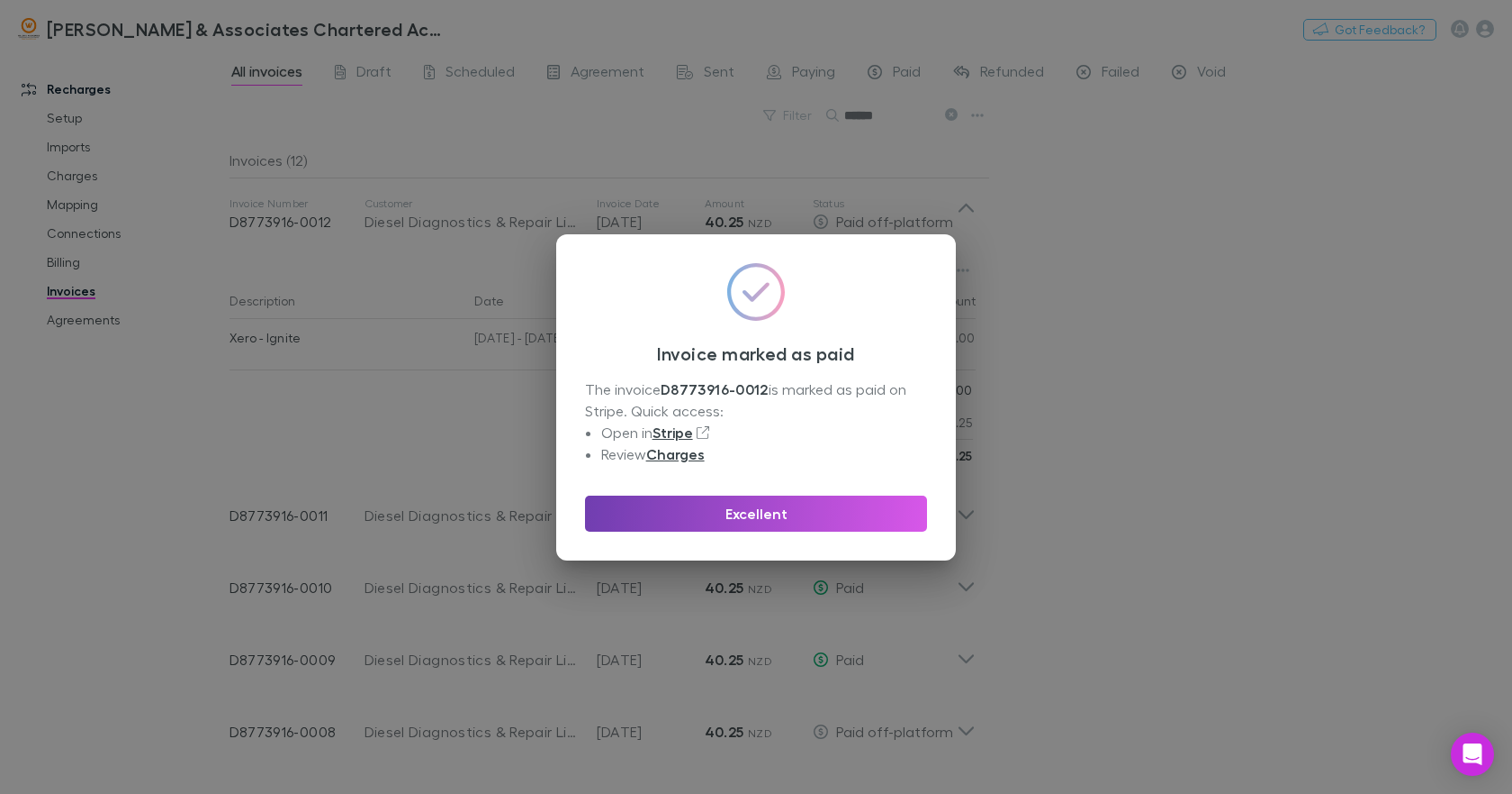
click at [734, 511] on button "Excellent" at bounding box center [756, 513] width 342 height 36
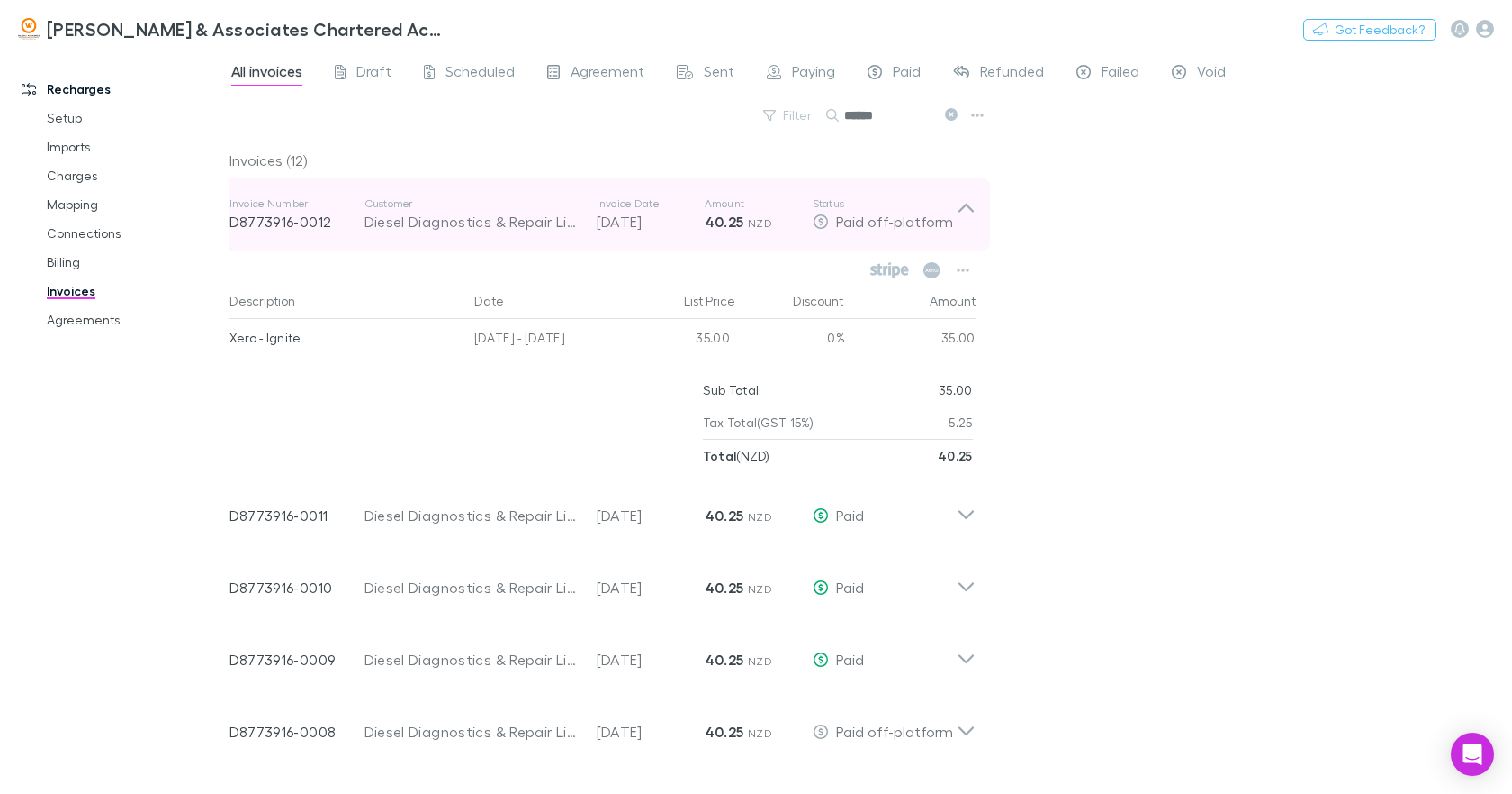
click at [965, 206] on icon at bounding box center [966, 208] width 15 height 9
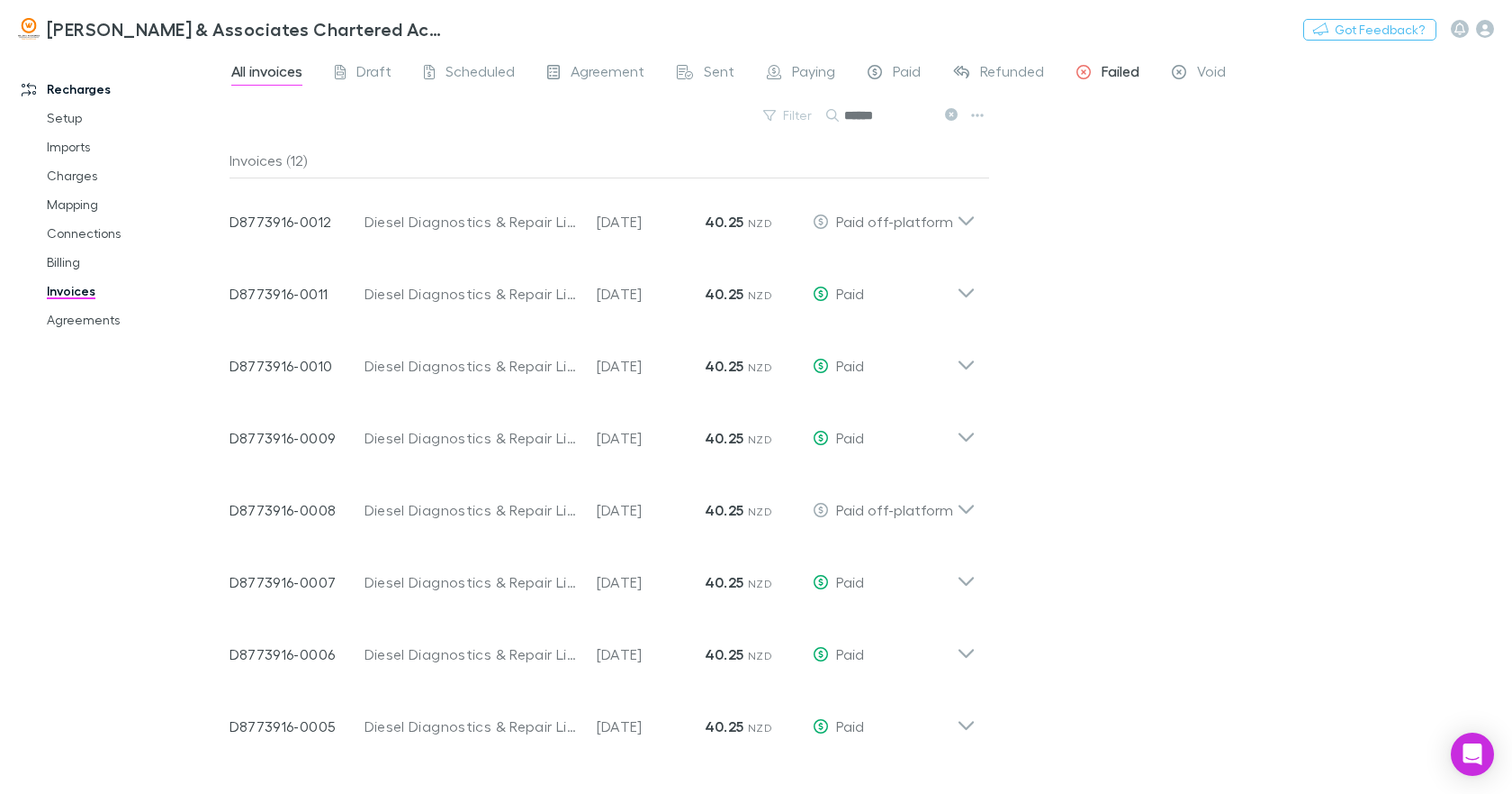
click at [1117, 67] on span "Failed" at bounding box center [1121, 74] width 38 height 23
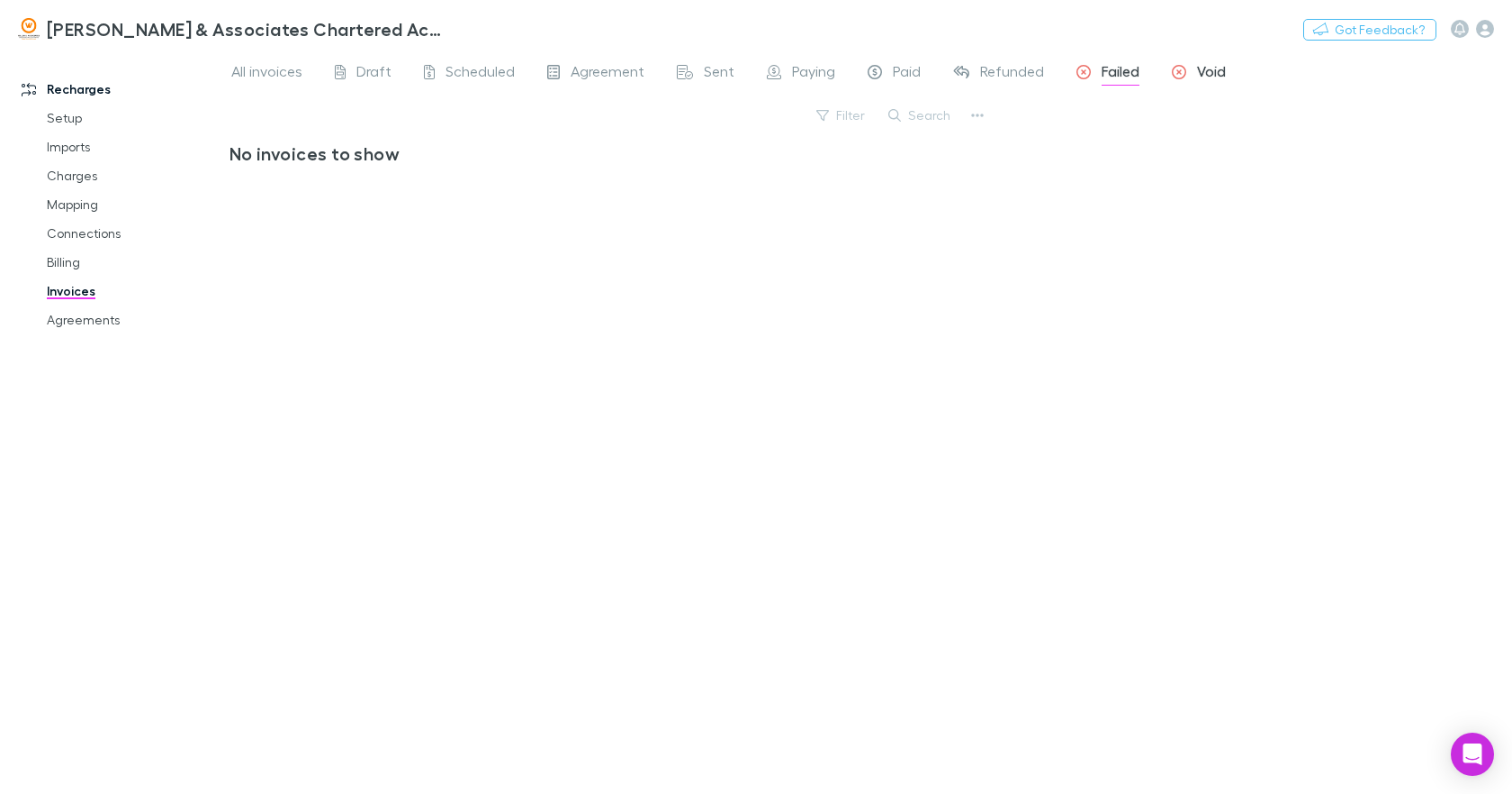
click at [1213, 72] on span "Void" at bounding box center [1212, 74] width 29 height 23
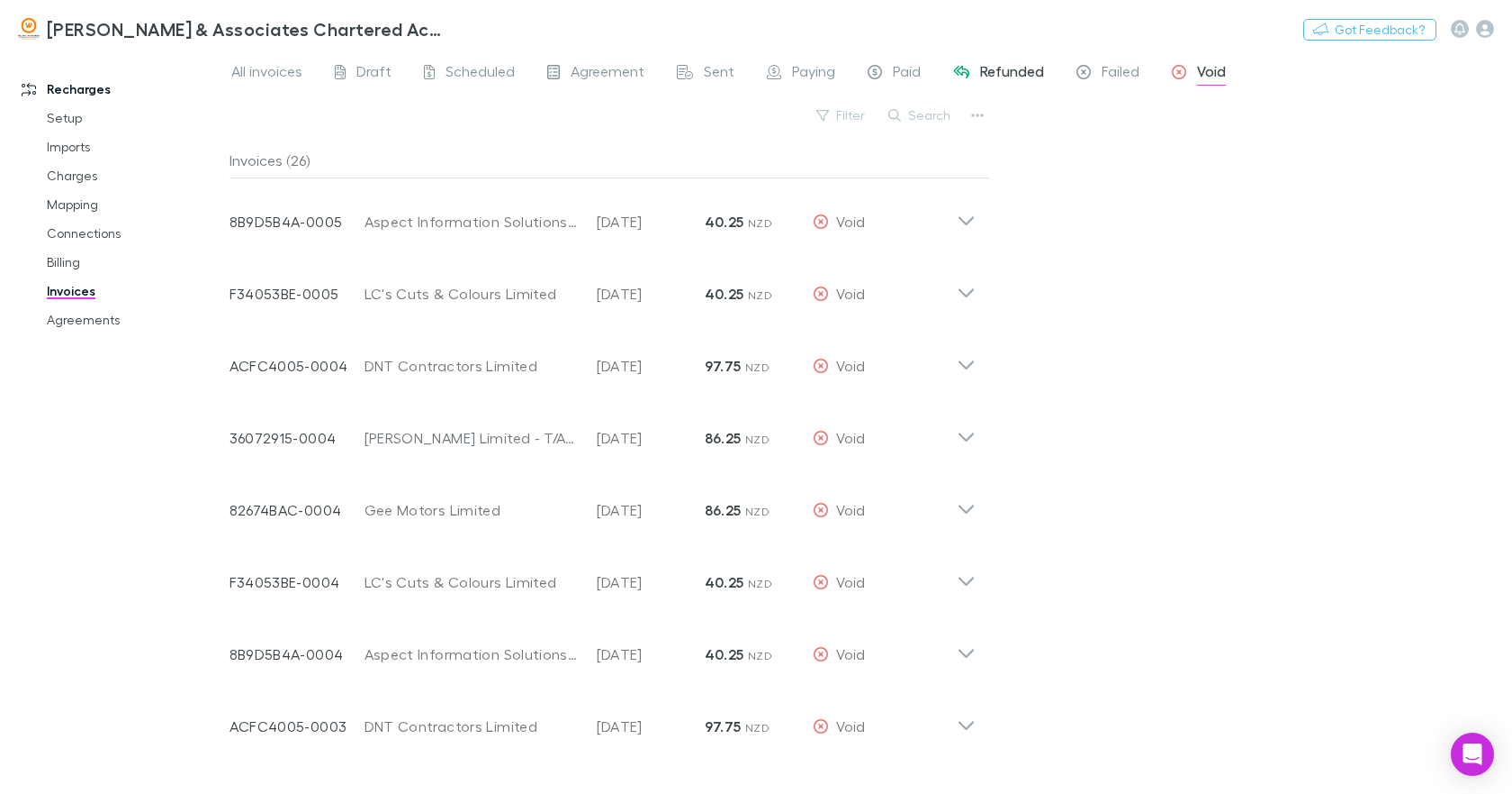
click at [1014, 68] on span "Refunded" at bounding box center [1012, 74] width 63 height 23
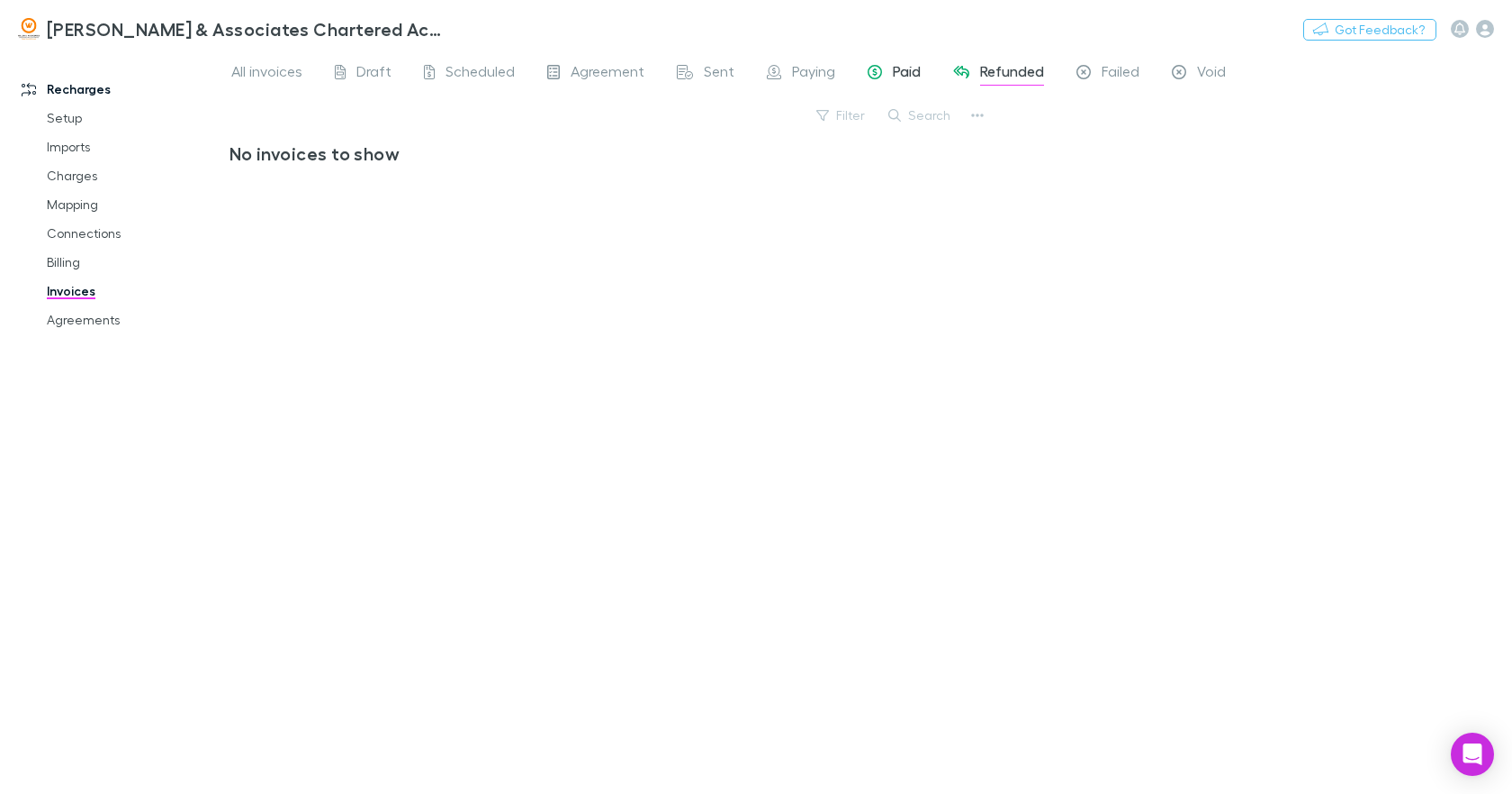
click at [895, 66] on span "Paid" at bounding box center [906, 74] width 28 height 23
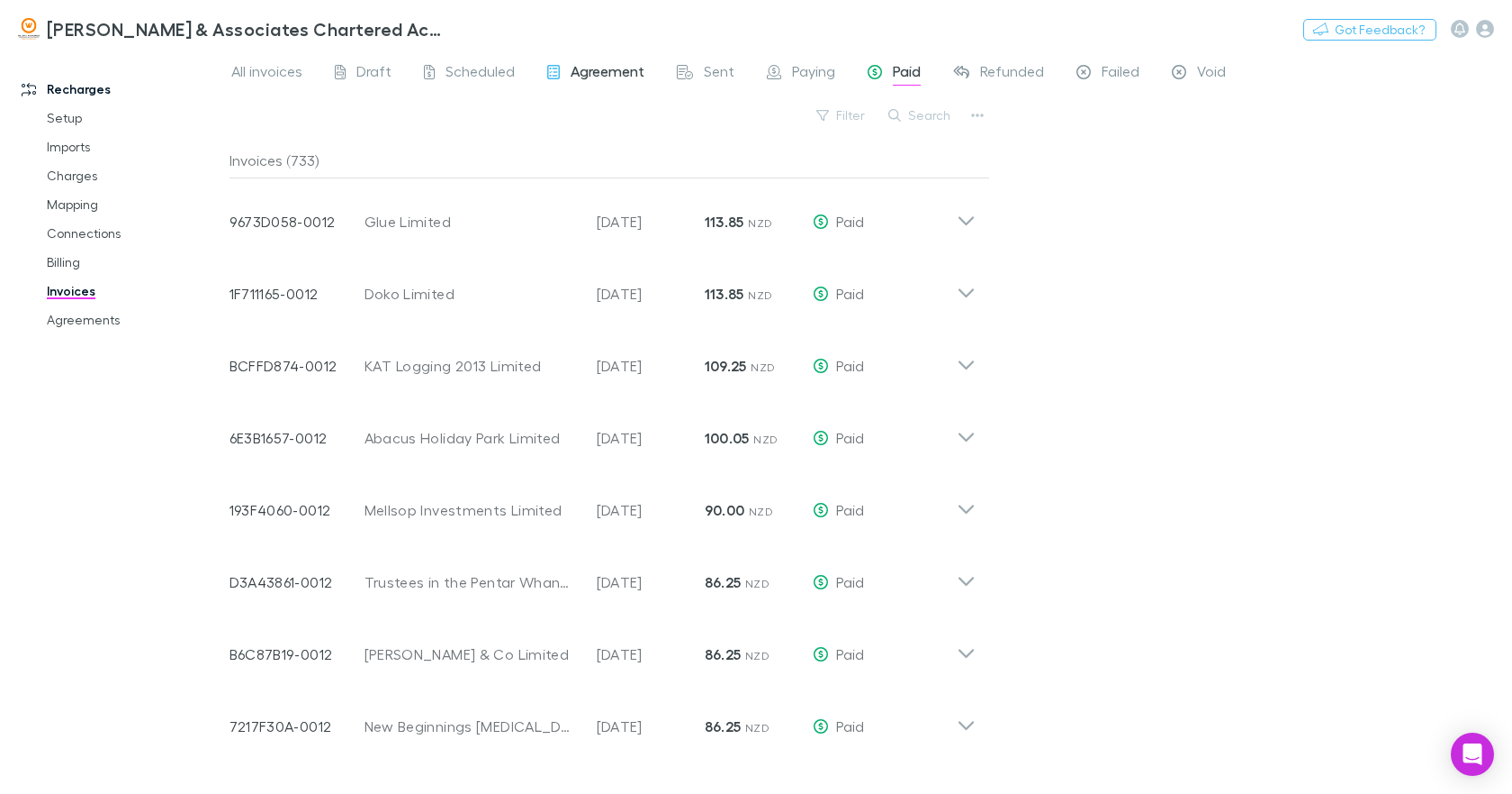
click at [610, 72] on span "Agreement" at bounding box center [607, 74] width 74 height 23
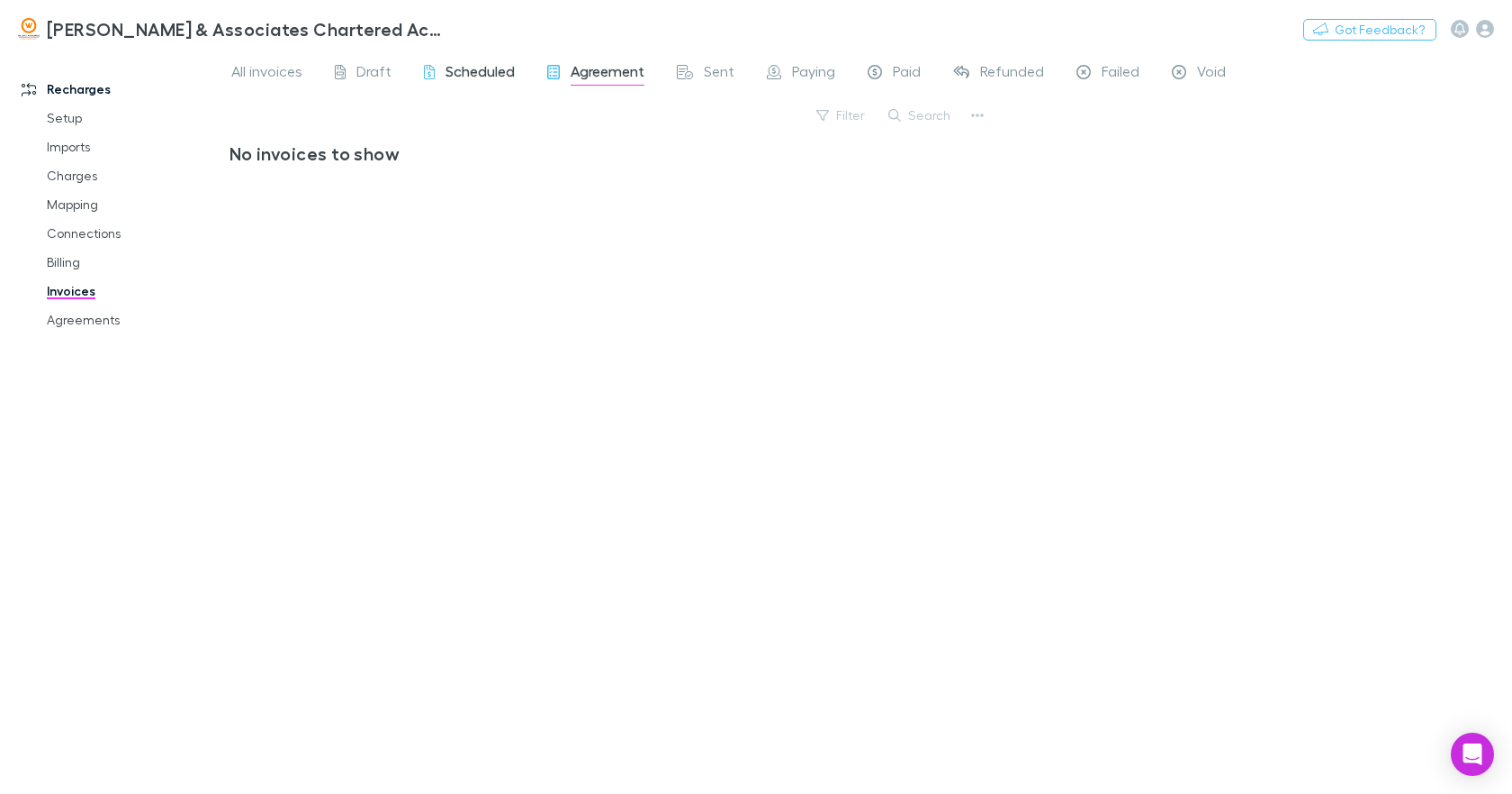
click at [487, 72] on span "Scheduled" at bounding box center [480, 74] width 69 height 23
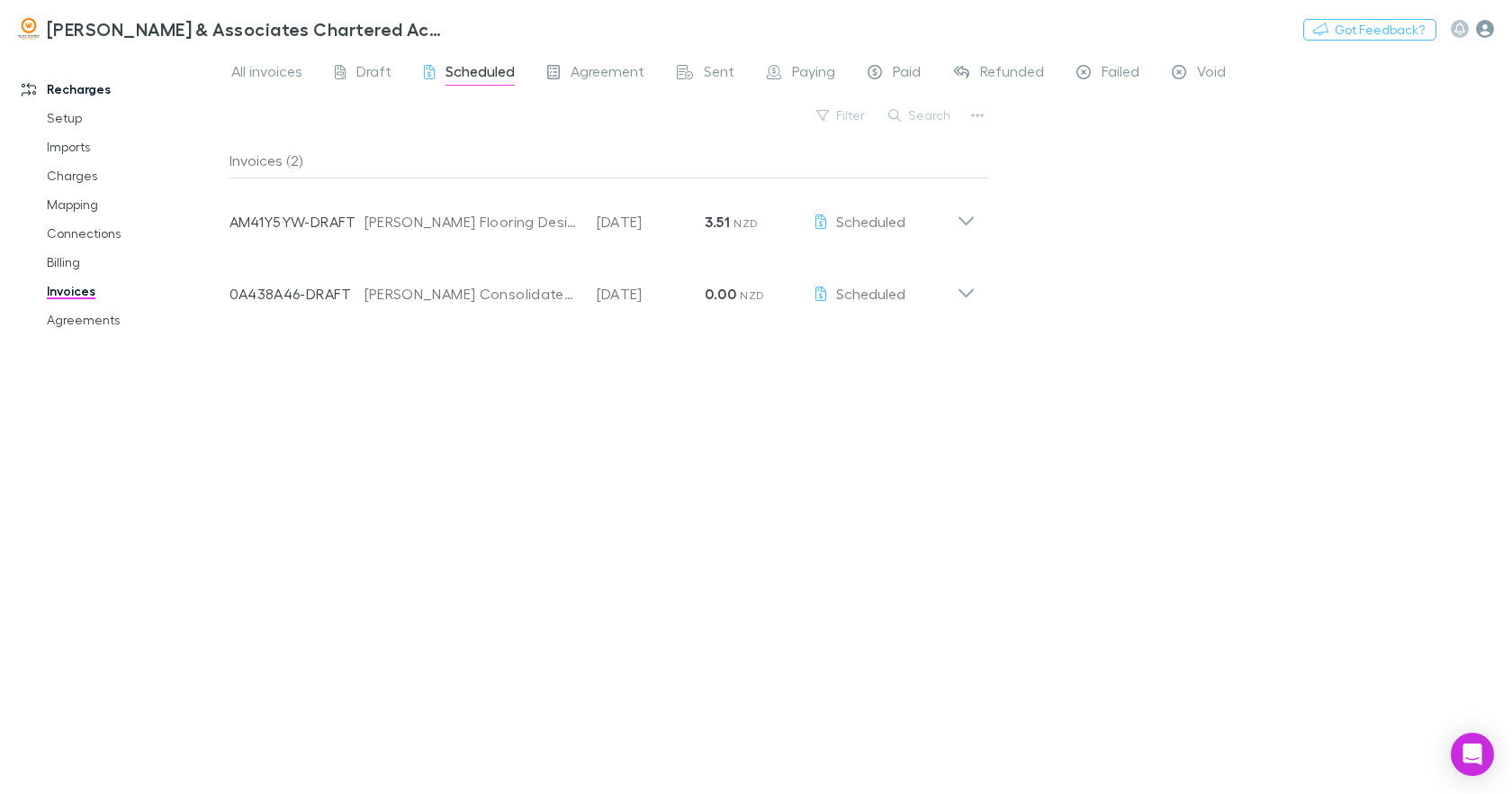
click at [1484, 30] on icon "button" at bounding box center [1485, 29] width 18 height 18
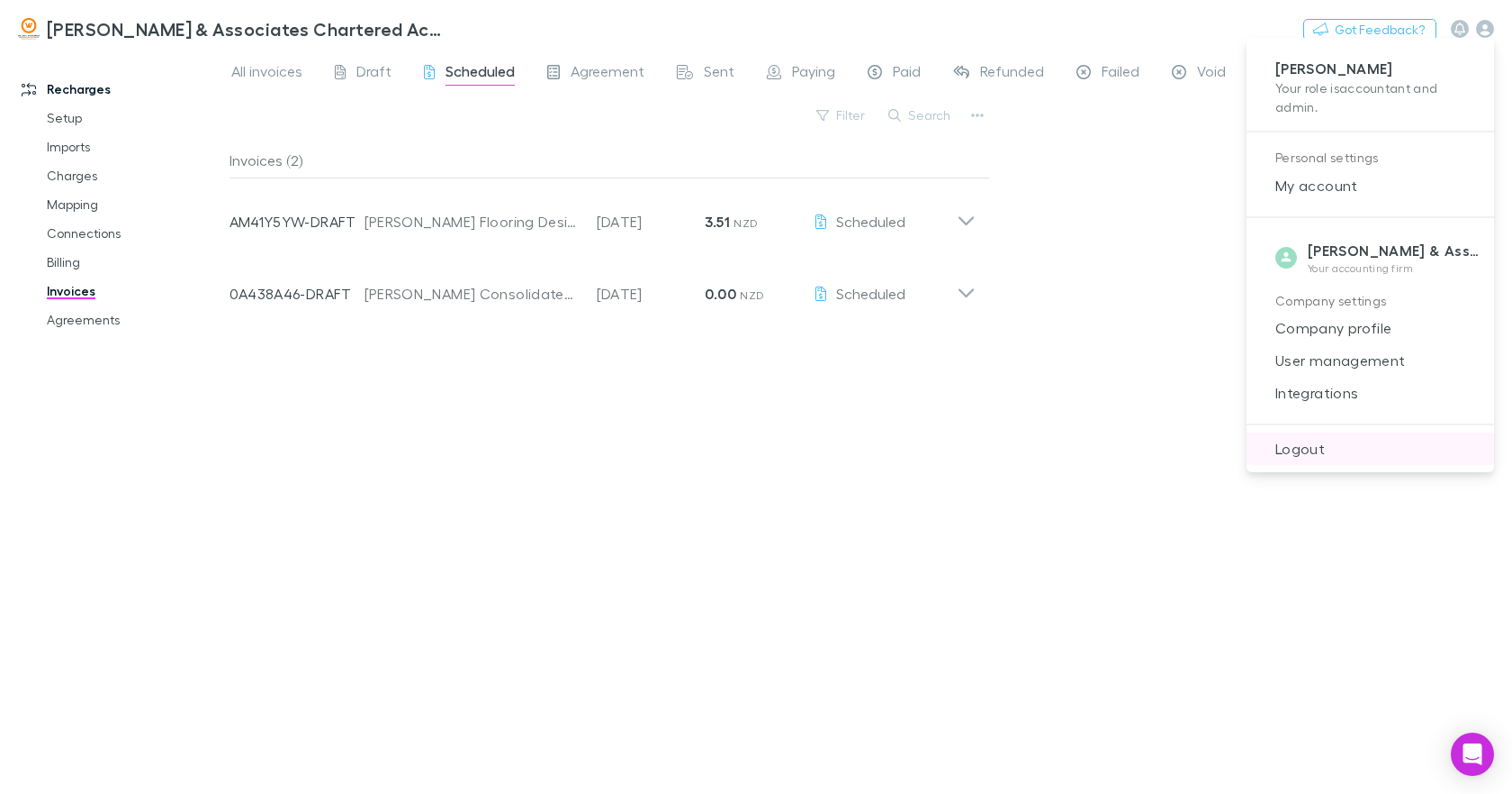
click at [1320, 449] on span "Logout" at bounding box center [1370, 448] width 218 height 21
